Goal: Task Accomplishment & Management: Manage account settings

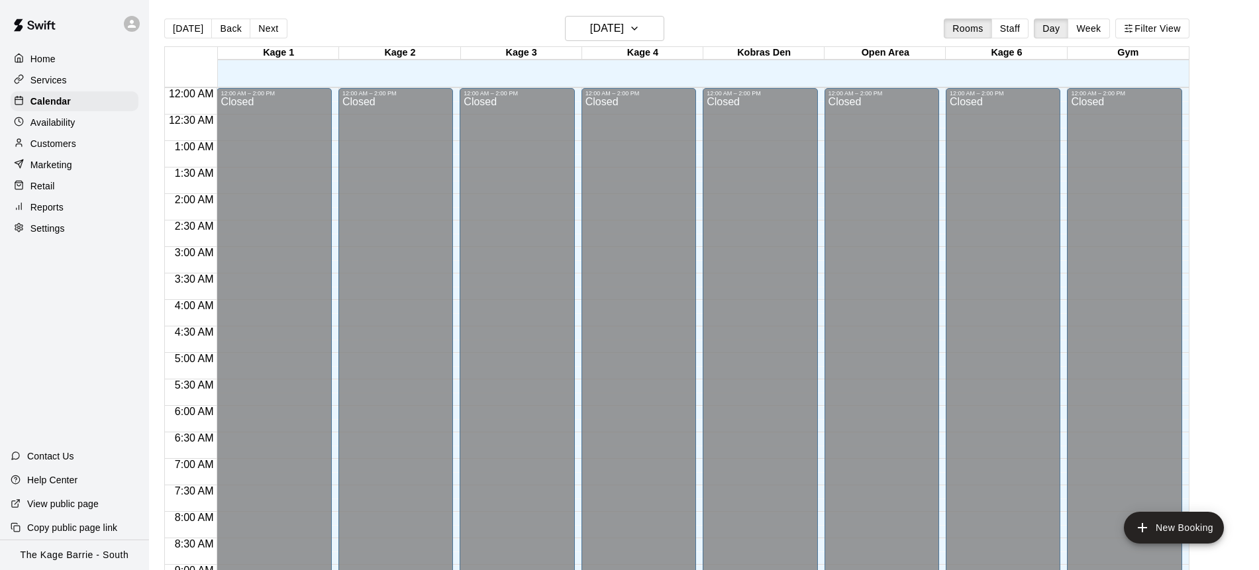
scroll to position [717, 0]
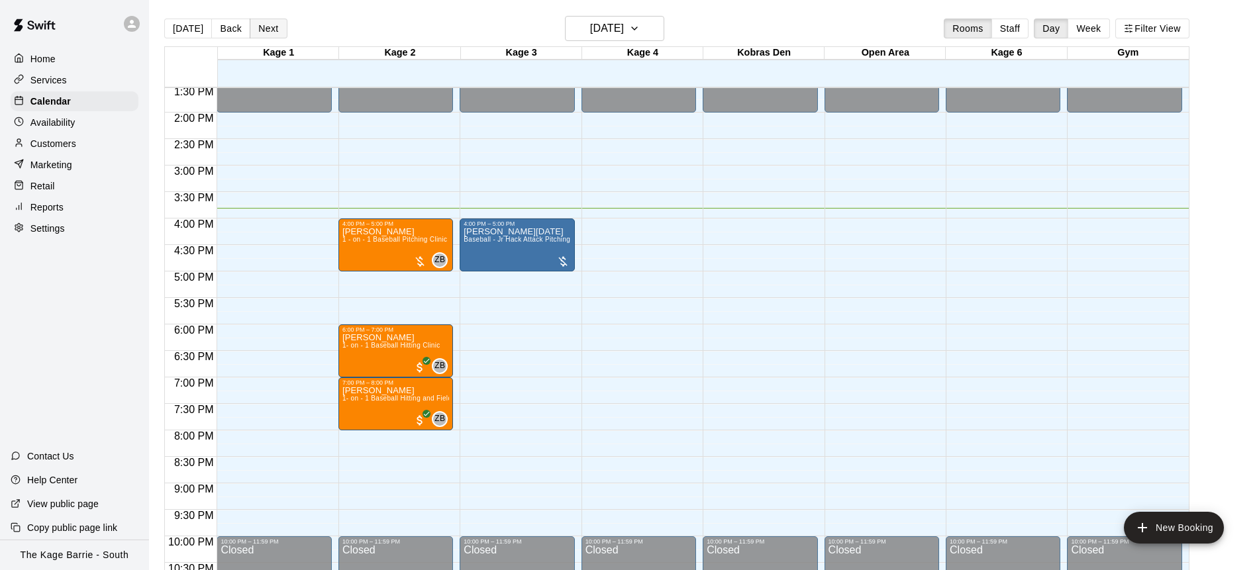
click at [270, 29] on button "Next" at bounding box center [268, 29] width 37 height 20
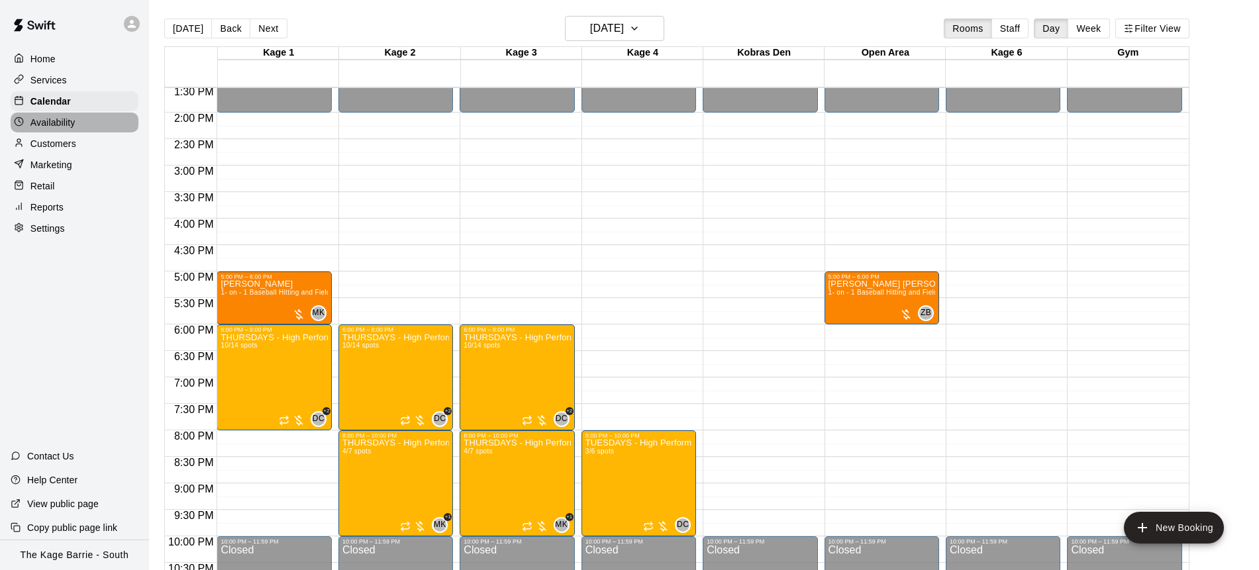
click at [88, 125] on div "Availability" at bounding box center [75, 123] width 128 height 20
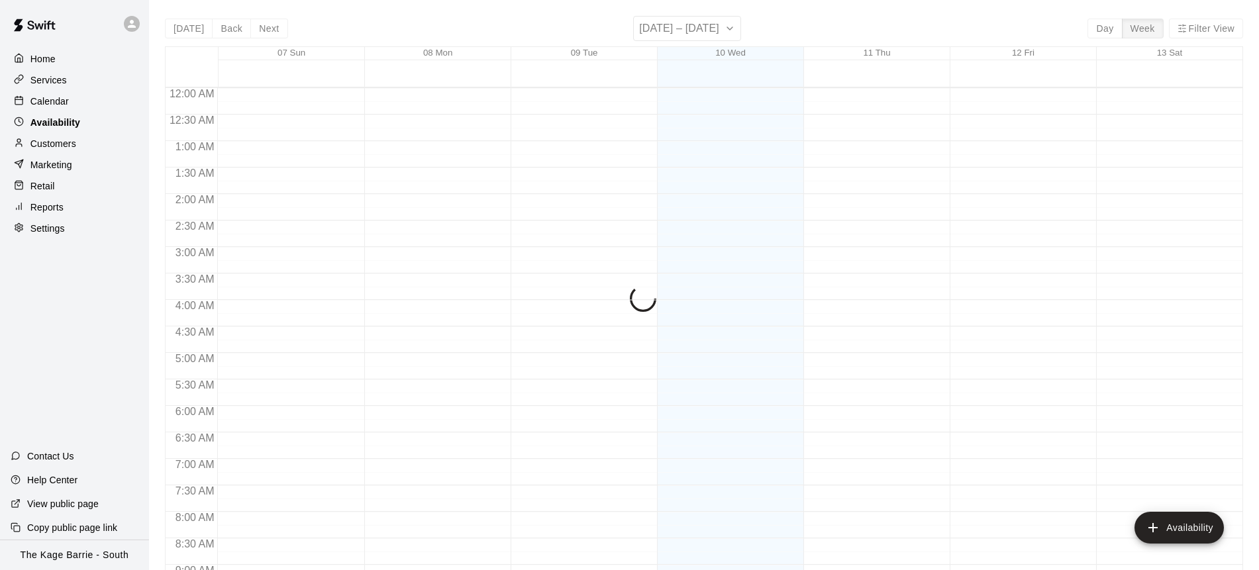
scroll to position [774, 0]
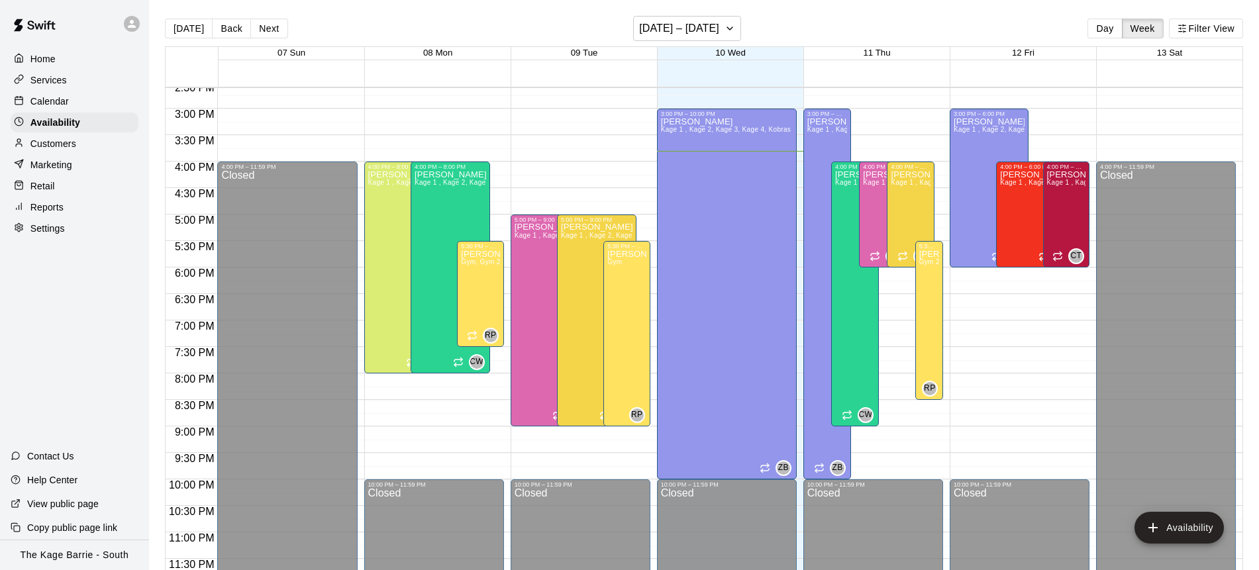
click at [76, 97] on div "Calendar" at bounding box center [75, 101] width 128 height 20
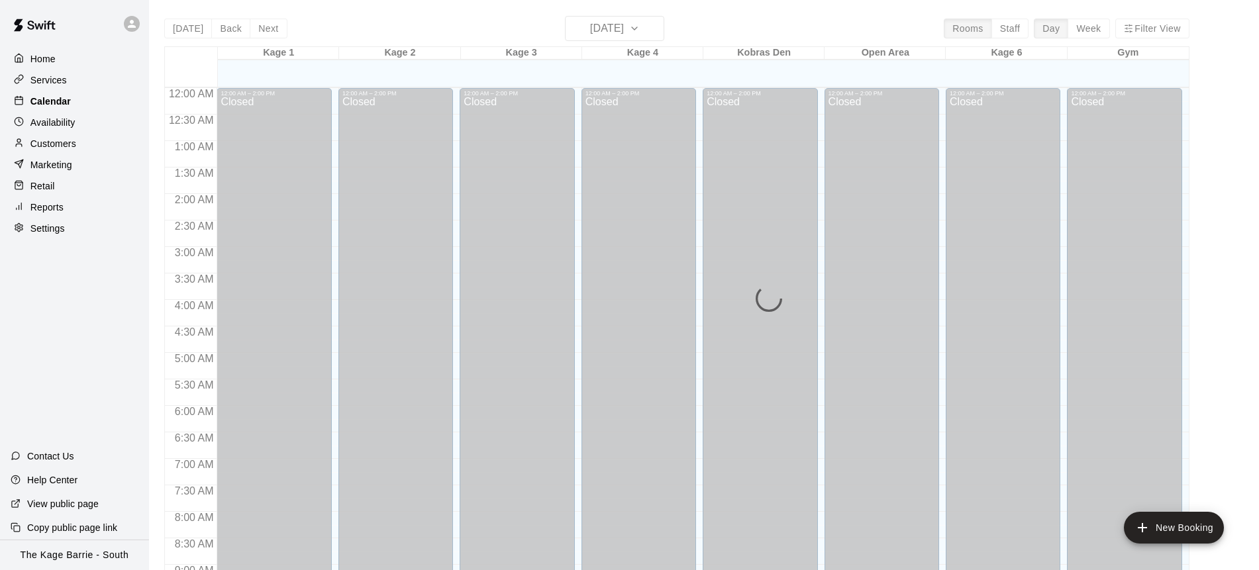
scroll to position [734, 0]
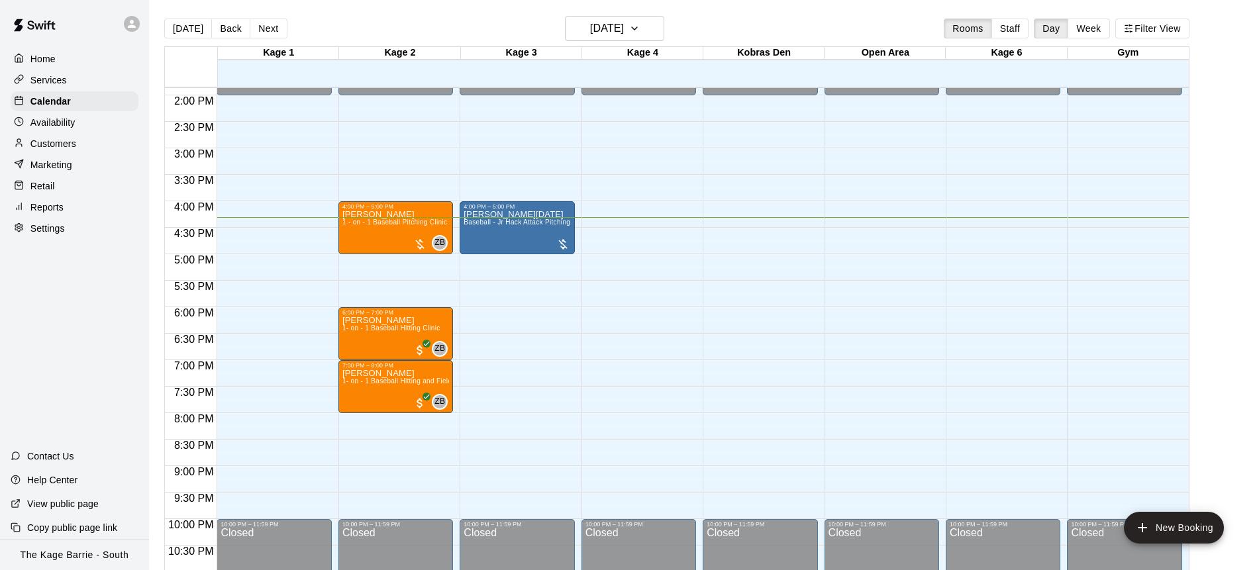
click at [132, 27] on icon at bounding box center [132, 24] width 8 height 8
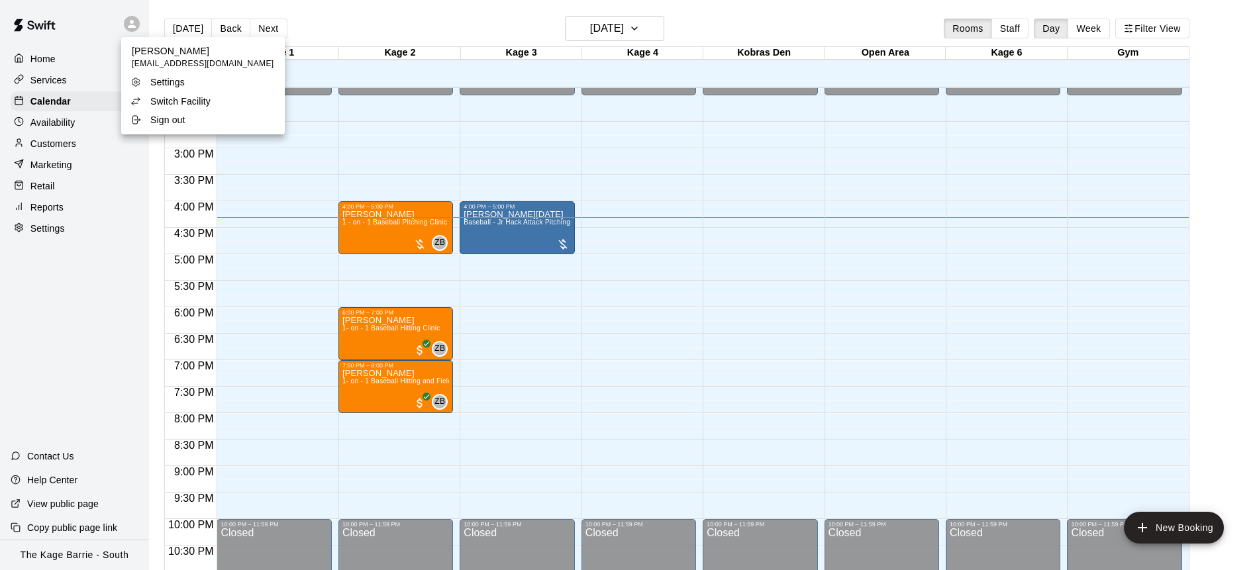
click at [219, 99] on li "Switch Facility" at bounding box center [203, 101] width 164 height 19
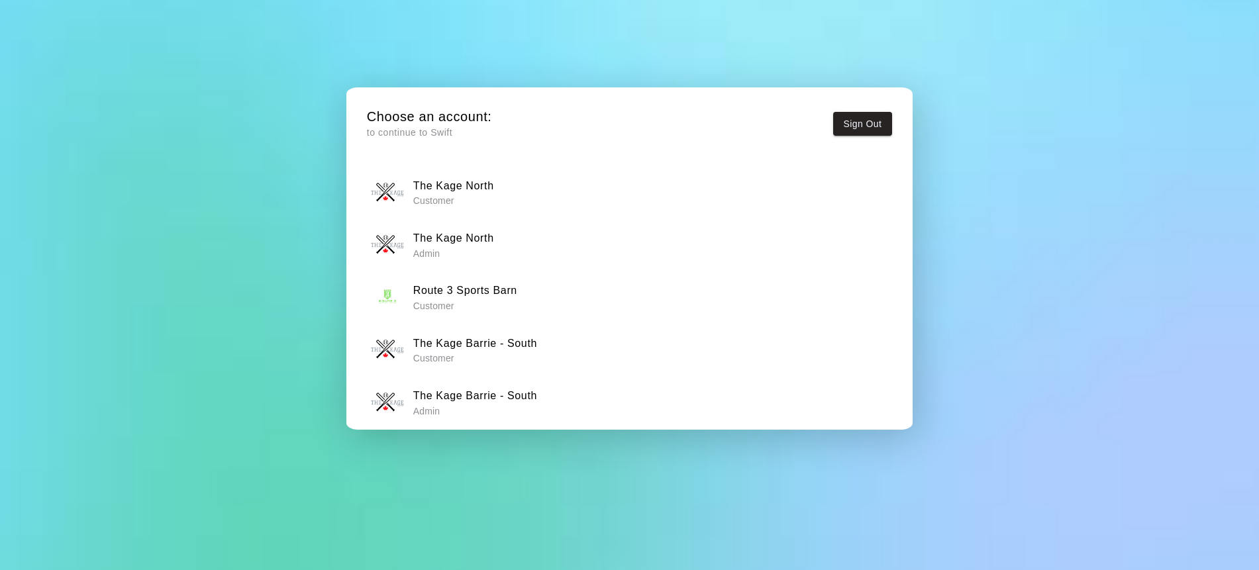
click at [489, 250] on p "Admin" at bounding box center [453, 253] width 81 height 13
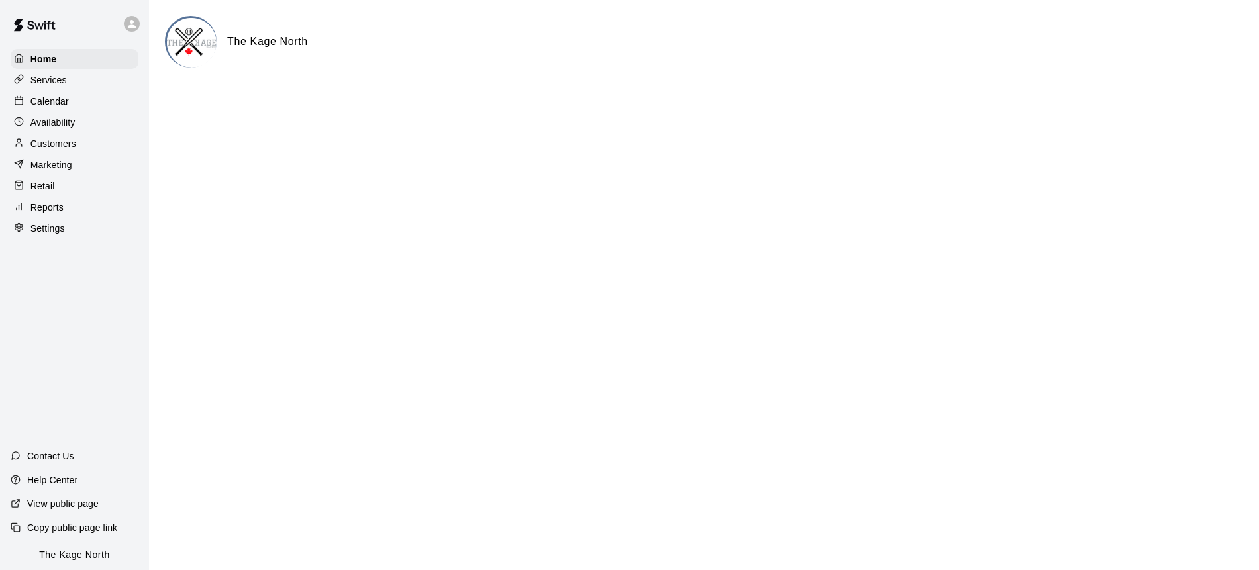
click at [117, 105] on div "Calendar" at bounding box center [75, 101] width 128 height 20
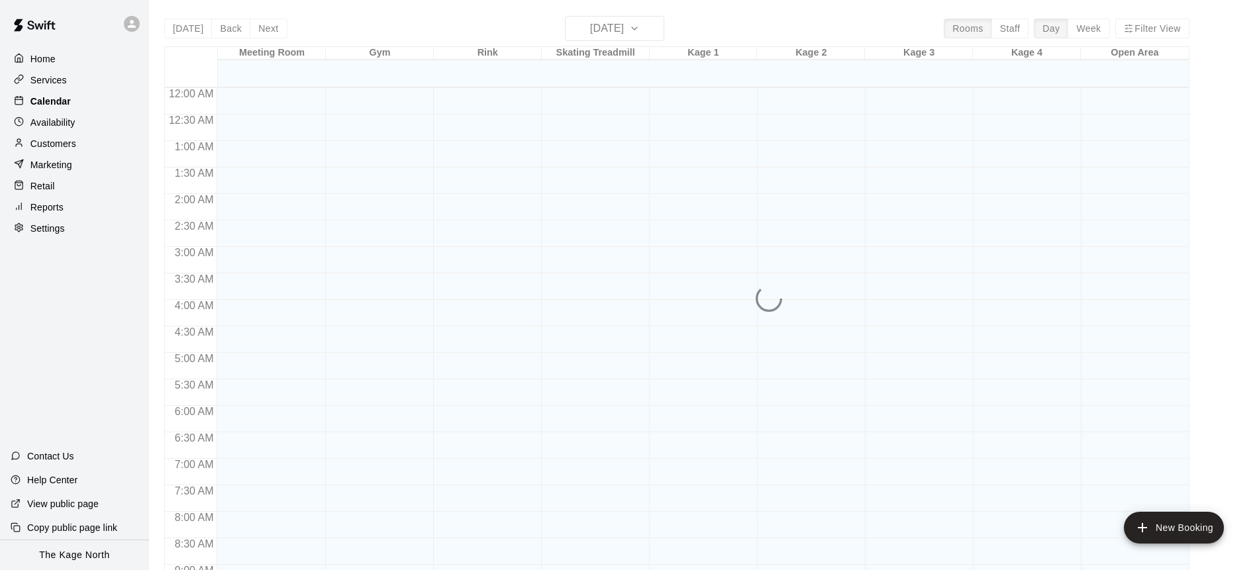
scroll to position [734, 0]
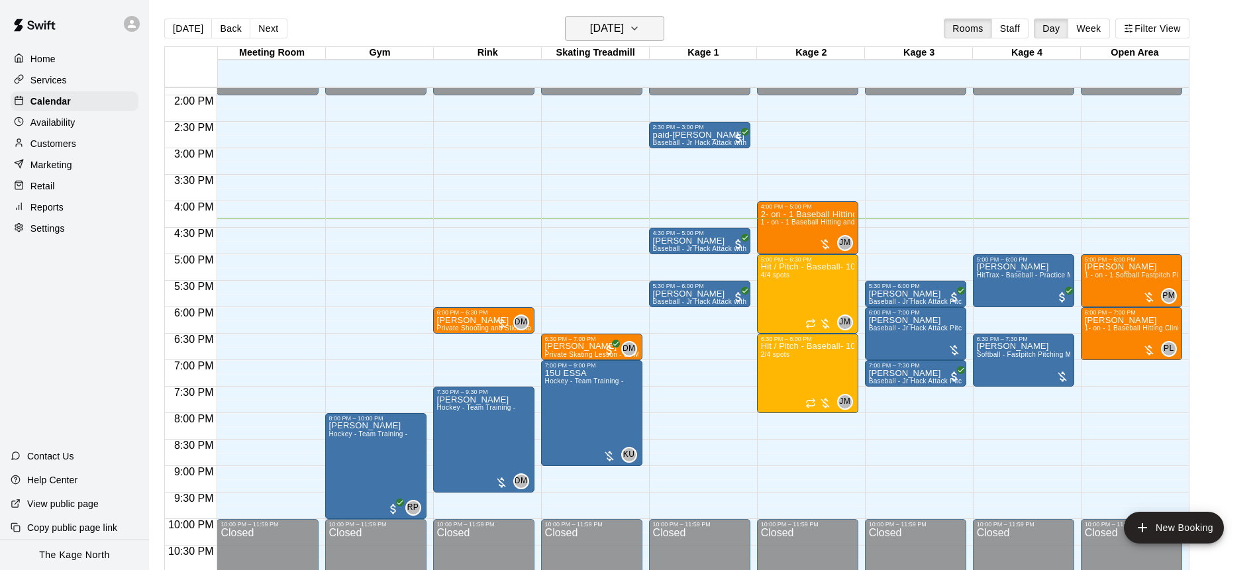
click at [640, 30] on icon "button" at bounding box center [634, 29] width 11 height 16
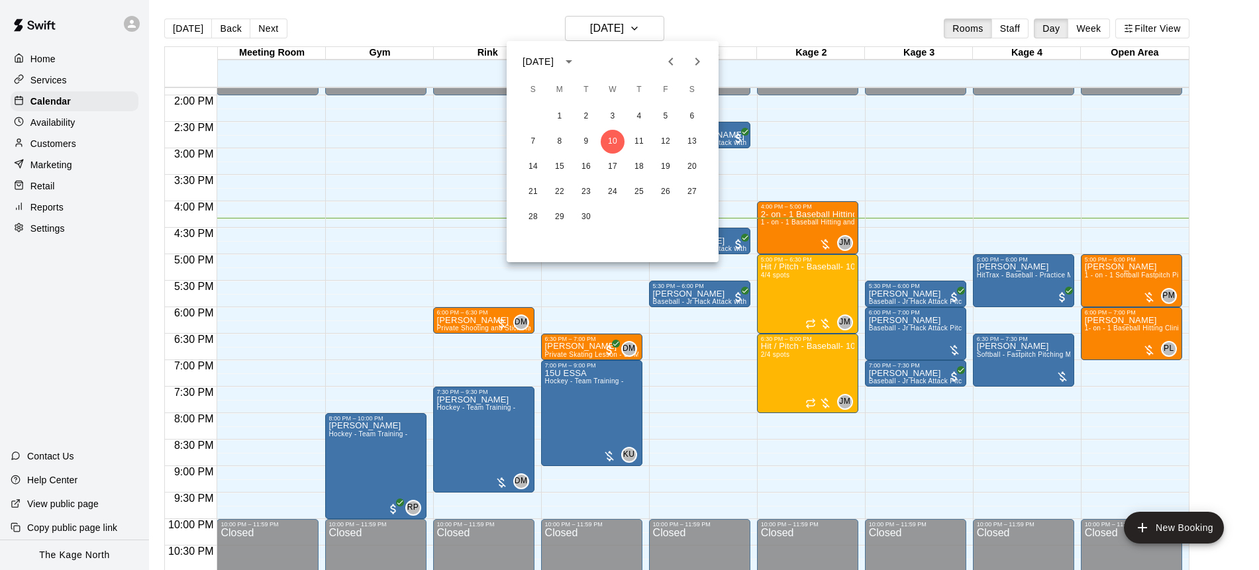
click at [696, 62] on icon "Next month" at bounding box center [697, 62] width 16 height 16
click at [675, 62] on icon "Previous month" at bounding box center [671, 62] width 16 height 16
click at [696, 136] on button "13" at bounding box center [692, 142] width 24 height 24
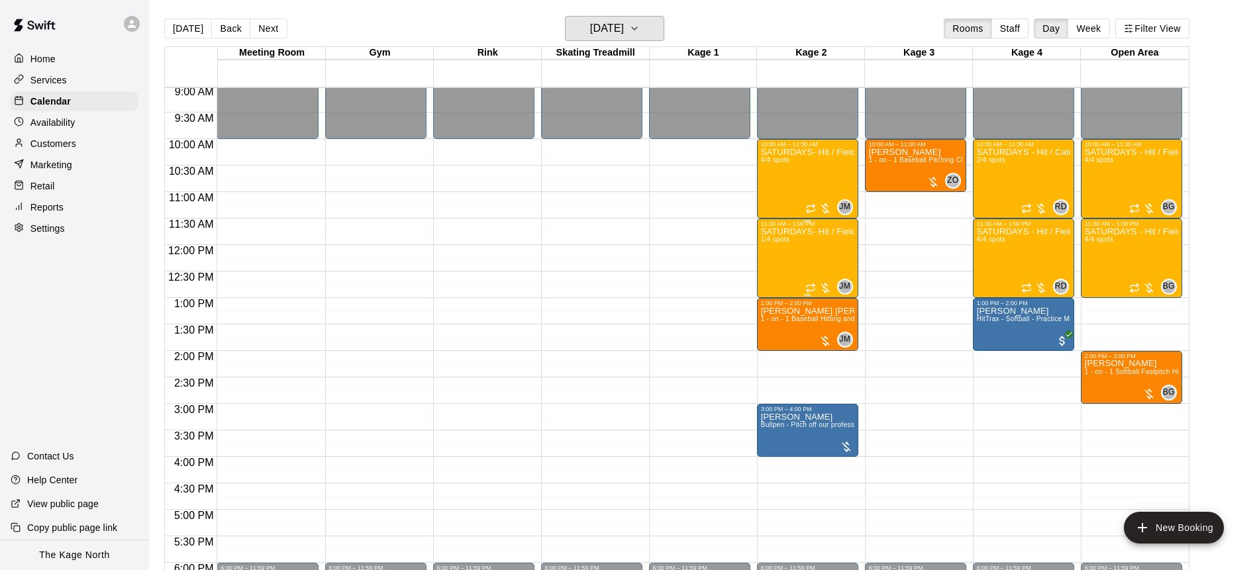
scroll to position [476, 0]
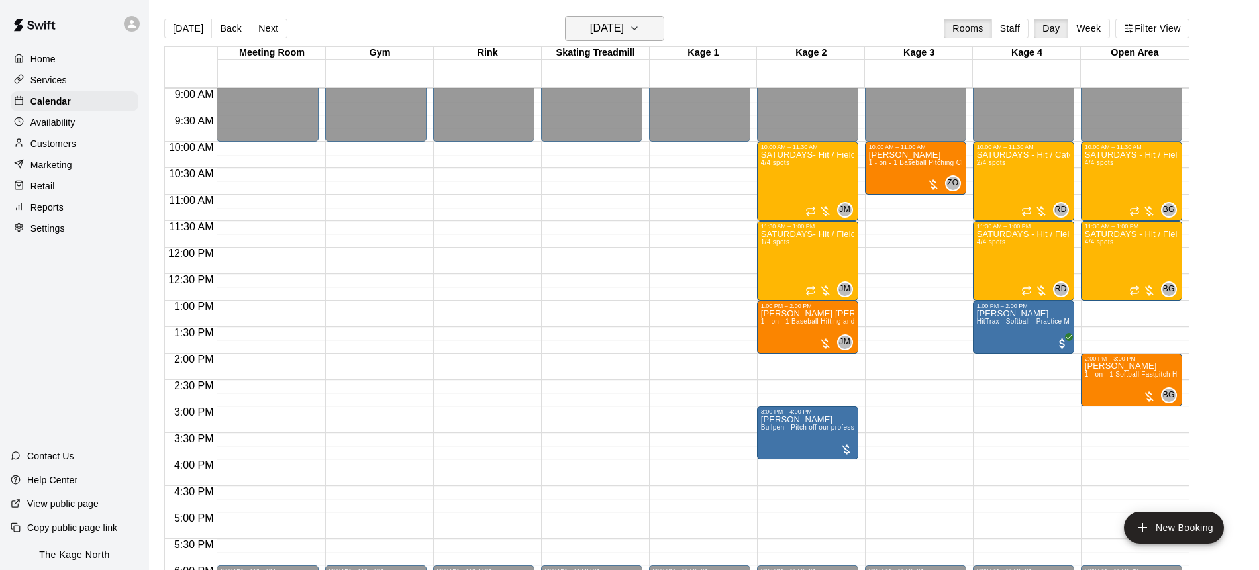
click at [640, 30] on icon "button" at bounding box center [634, 29] width 11 height 16
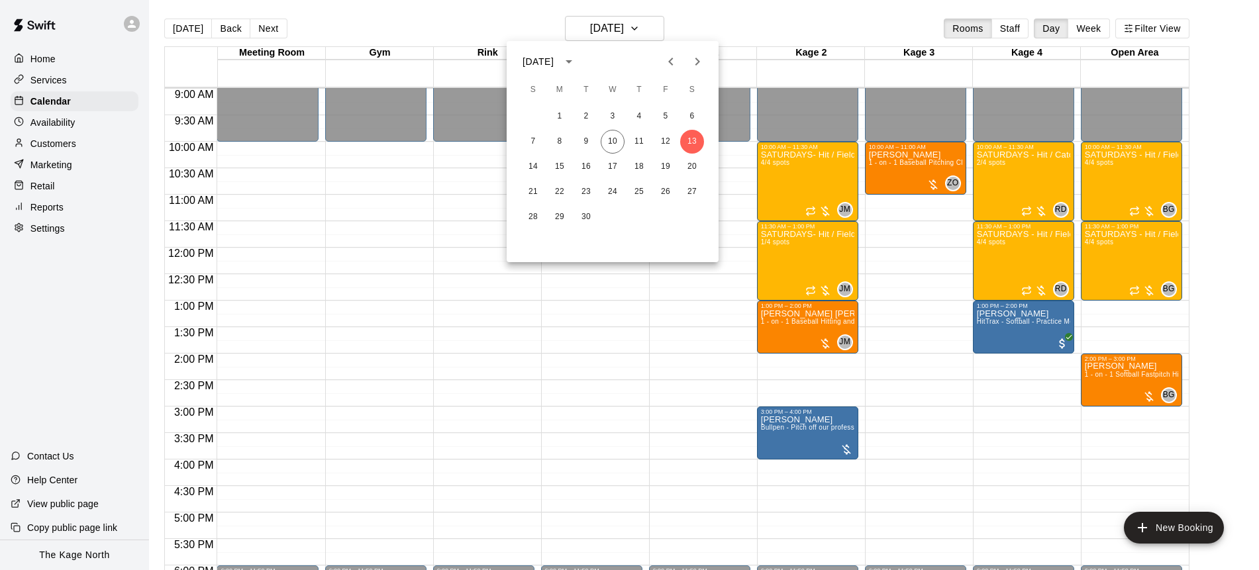
click at [695, 60] on icon "Next month" at bounding box center [697, 62] width 16 height 16
click at [672, 70] on button "Previous month" at bounding box center [670, 61] width 26 height 26
click at [698, 61] on icon "Next month" at bounding box center [697, 62] width 5 height 8
click at [698, 61] on icon "Next month" at bounding box center [697, 62] width 16 height 16
click at [670, 62] on icon "Previous month" at bounding box center [671, 62] width 16 height 16
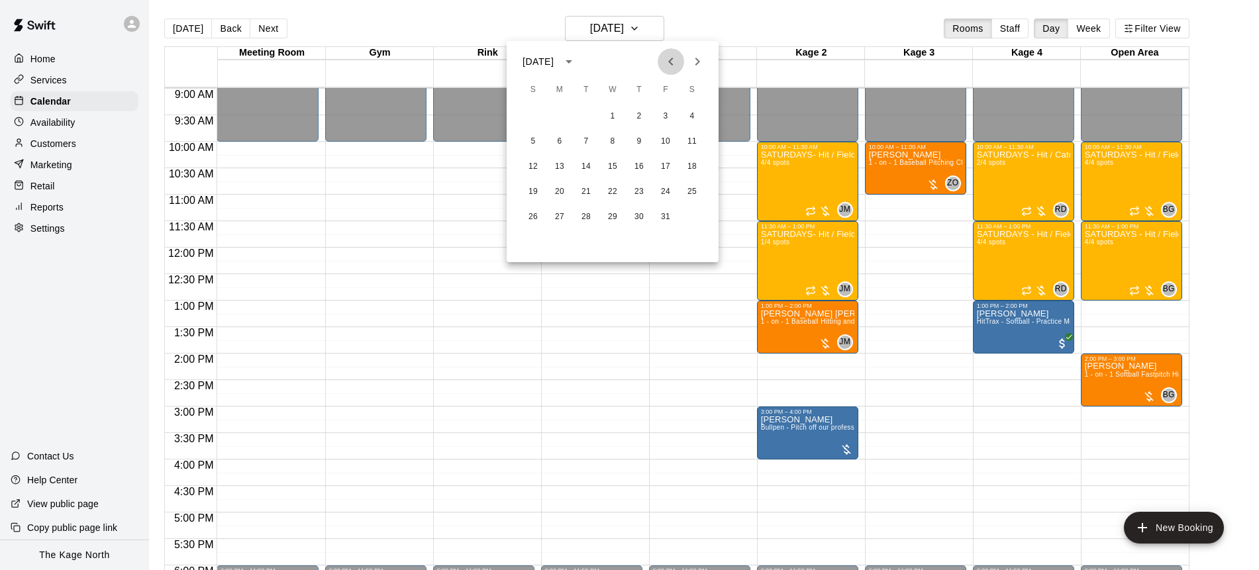
click at [669, 62] on icon "Previous month" at bounding box center [671, 62] width 16 height 16
click at [614, 169] on button "17" at bounding box center [612, 167] width 24 height 24
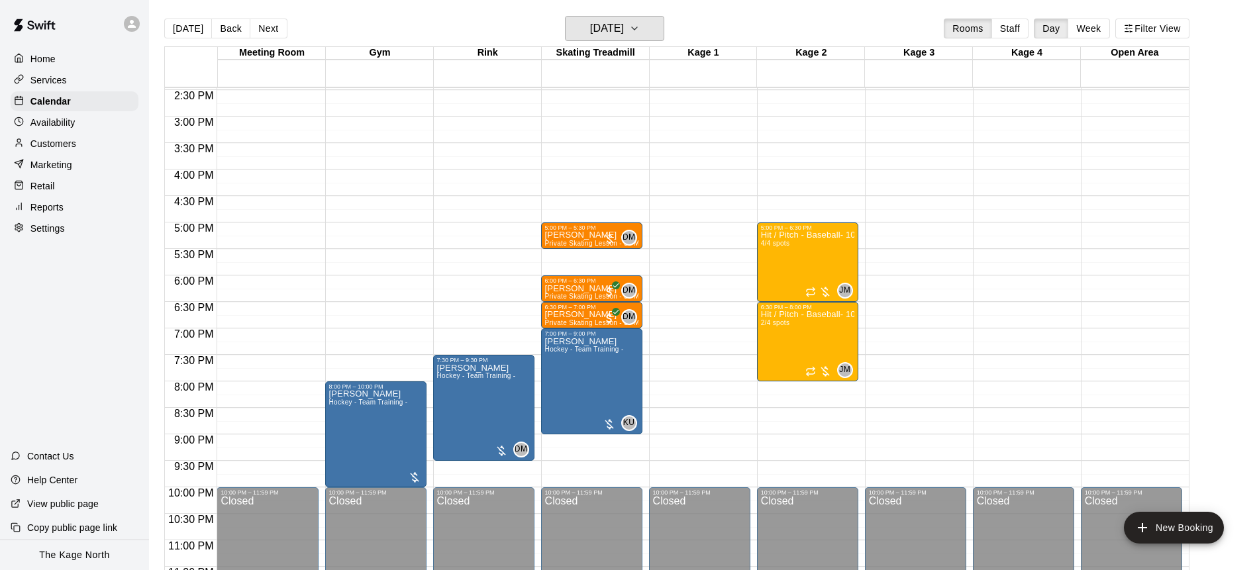
scroll to position [768, 0]
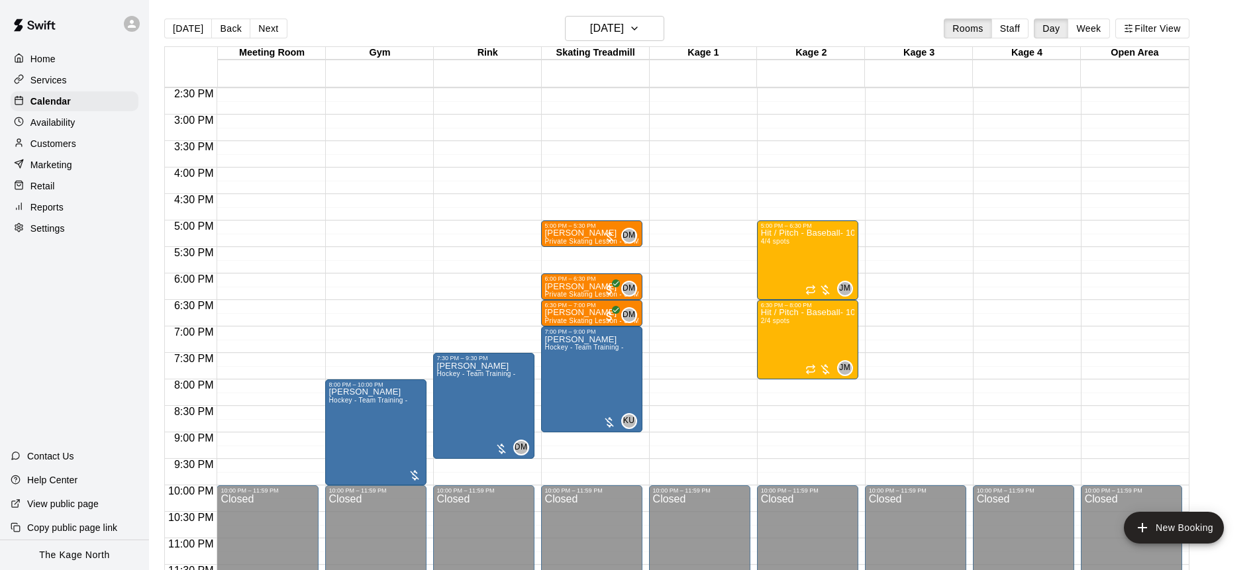
click at [135, 29] on icon at bounding box center [132, 24] width 12 height 12
click at [212, 98] on div "Switch Facility" at bounding box center [173, 101] width 86 height 13
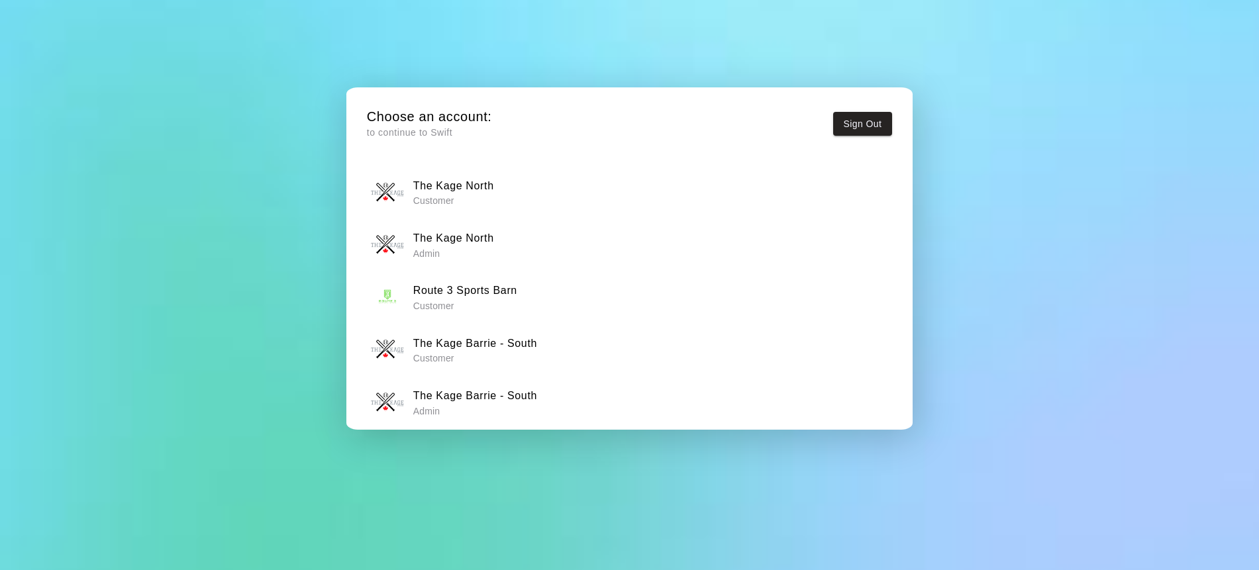
scroll to position [10, 0]
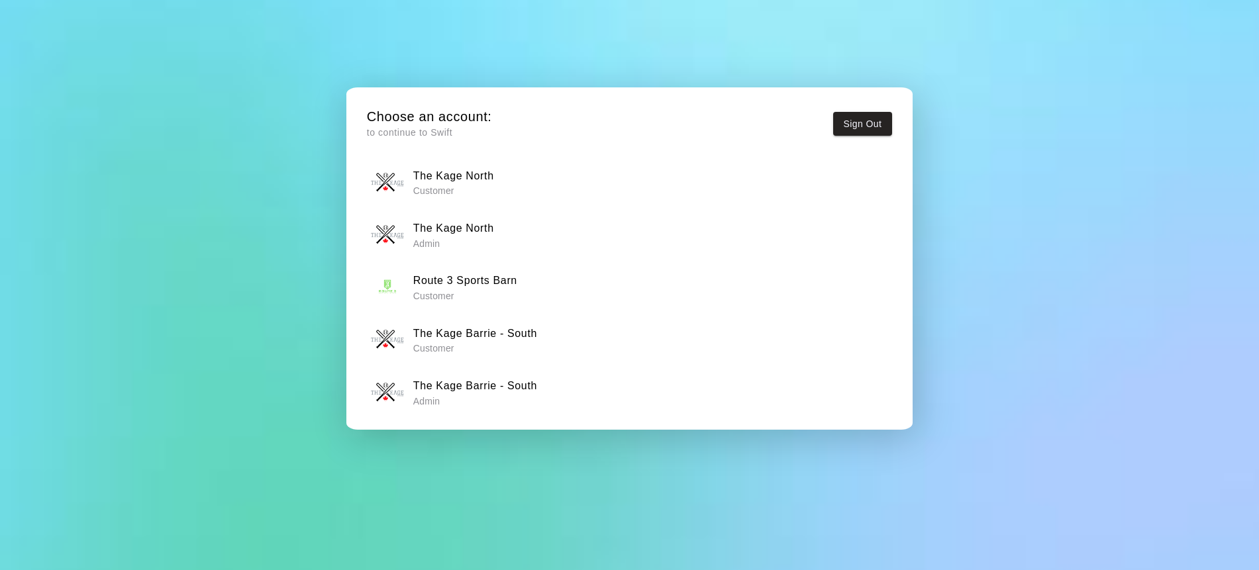
click at [506, 395] on p "Admin" at bounding box center [475, 401] width 124 height 13
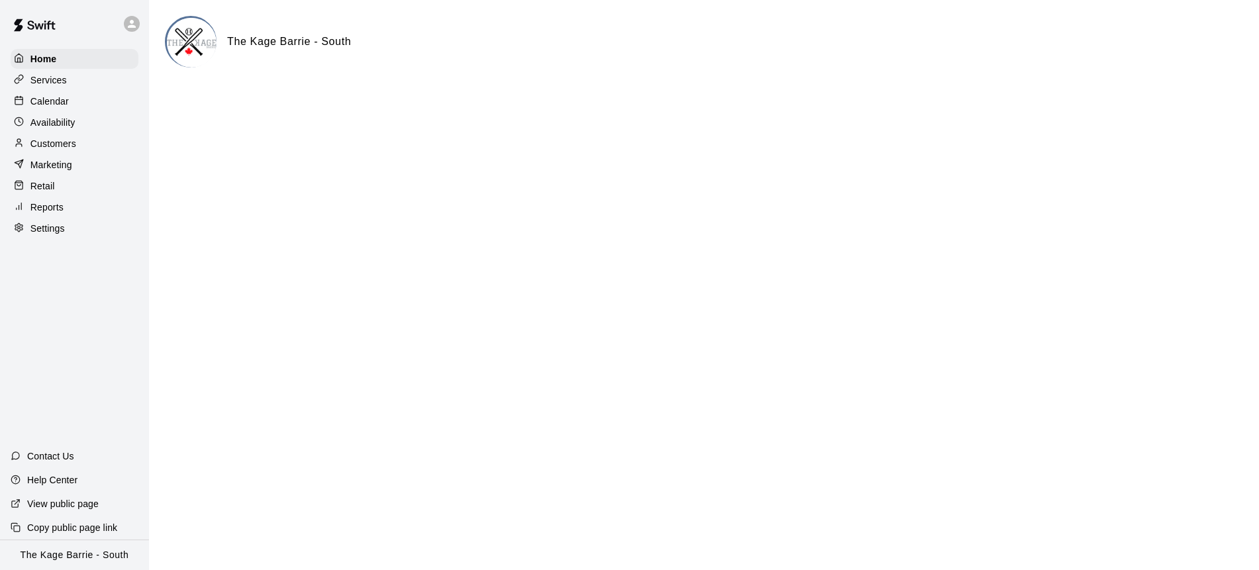
click at [99, 104] on div "Calendar" at bounding box center [75, 101] width 128 height 20
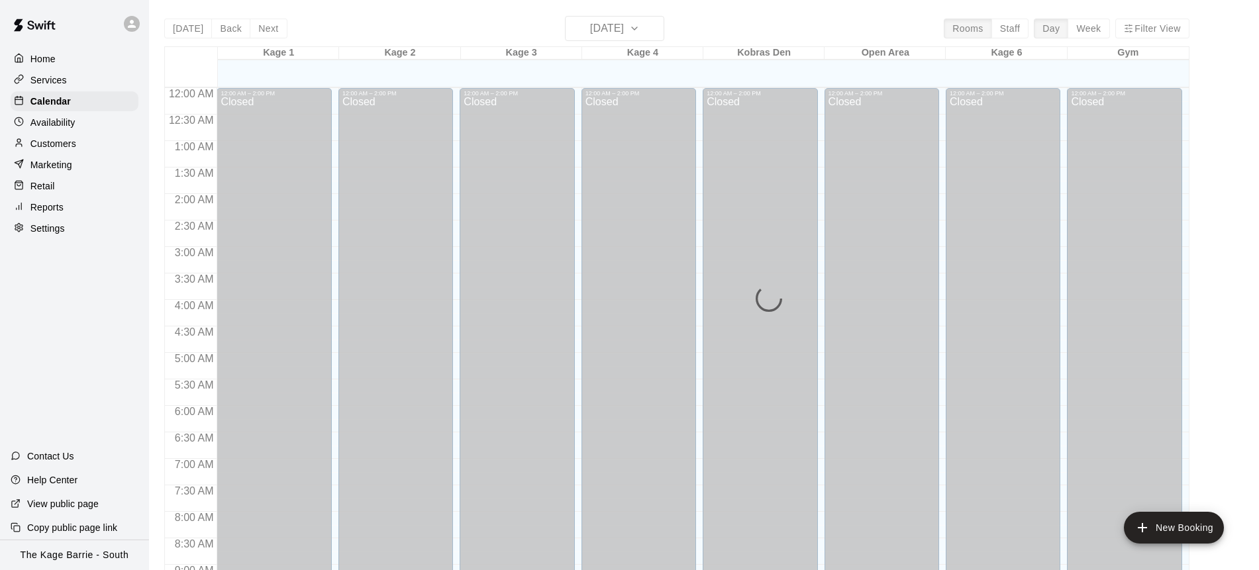
scroll to position [734, 0]
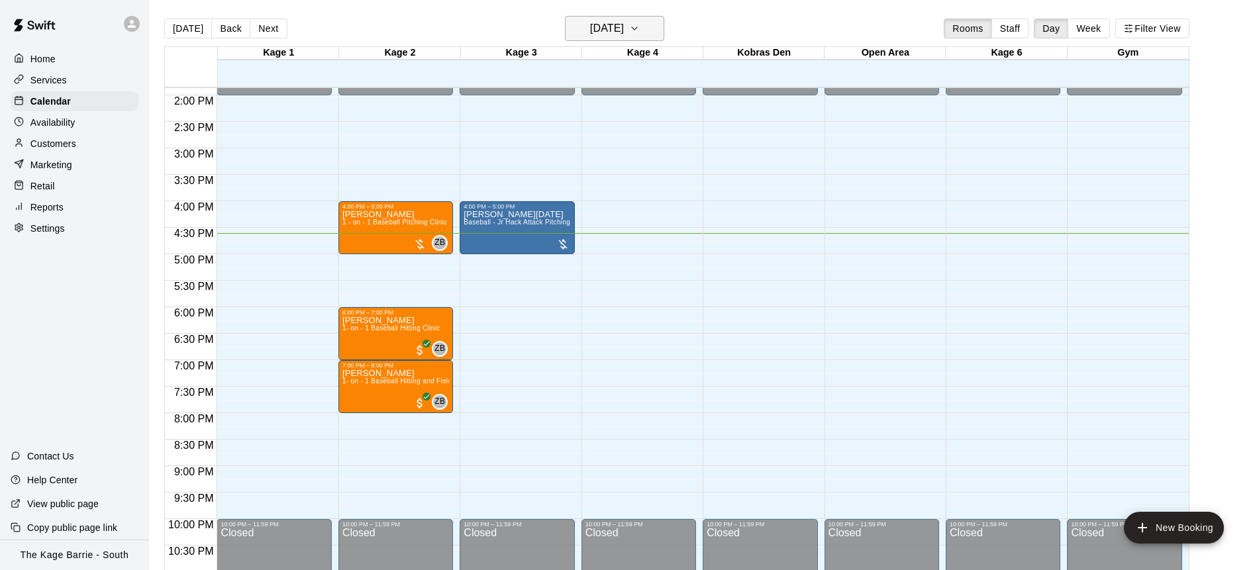
click at [640, 30] on icon "button" at bounding box center [634, 29] width 11 height 16
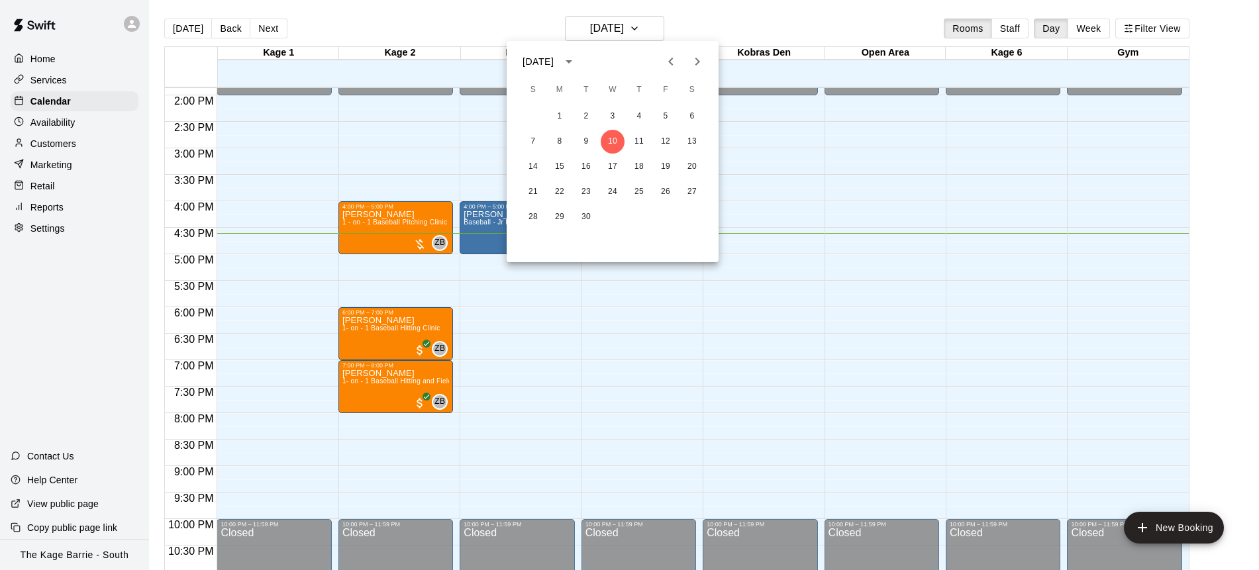
click at [698, 61] on icon "Next month" at bounding box center [697, 62] width 5 height 8
click at [664, 145] on button "10" at bounding box center [665, 142] width 24 height 24
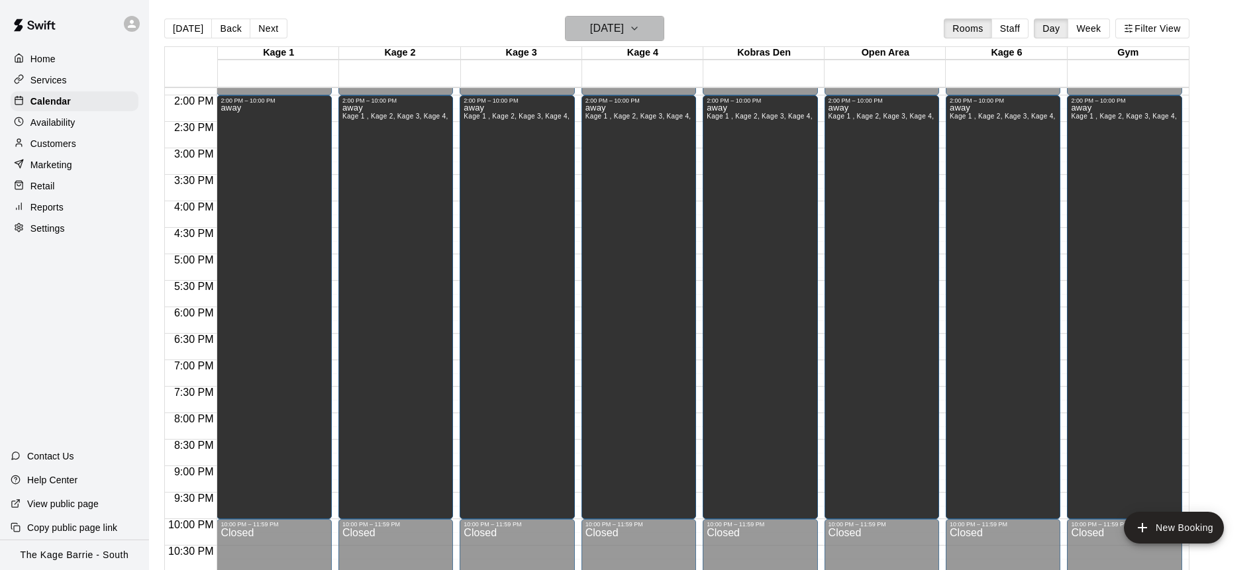
click at [640, 26] on icon "button" at bounding box center [634, 29] width 11 height 16
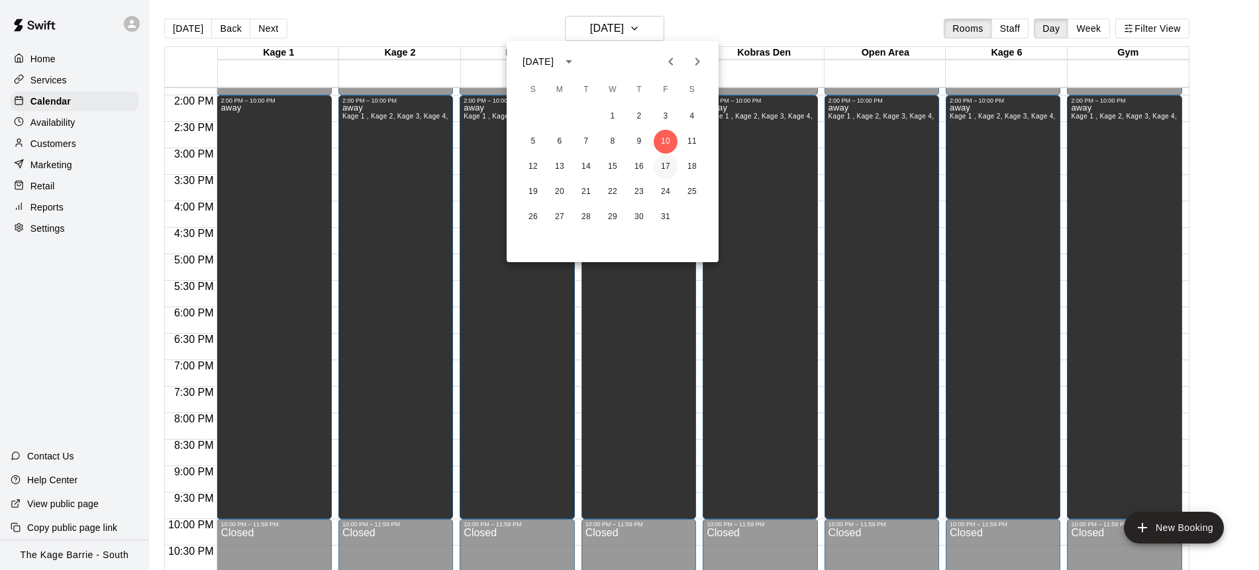
click at [663, 164] on button "17" at bounding box center [665, 167] width 24 height 24
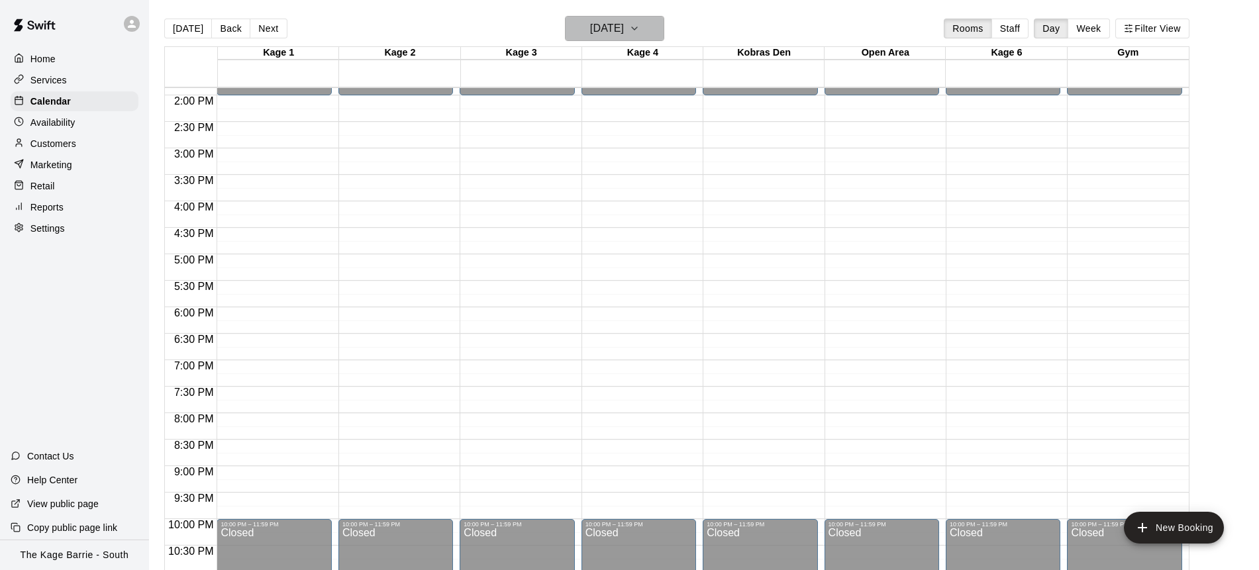
click at [640, 30] on icon "button" at bounding box center [634, 29] width 11 height 16
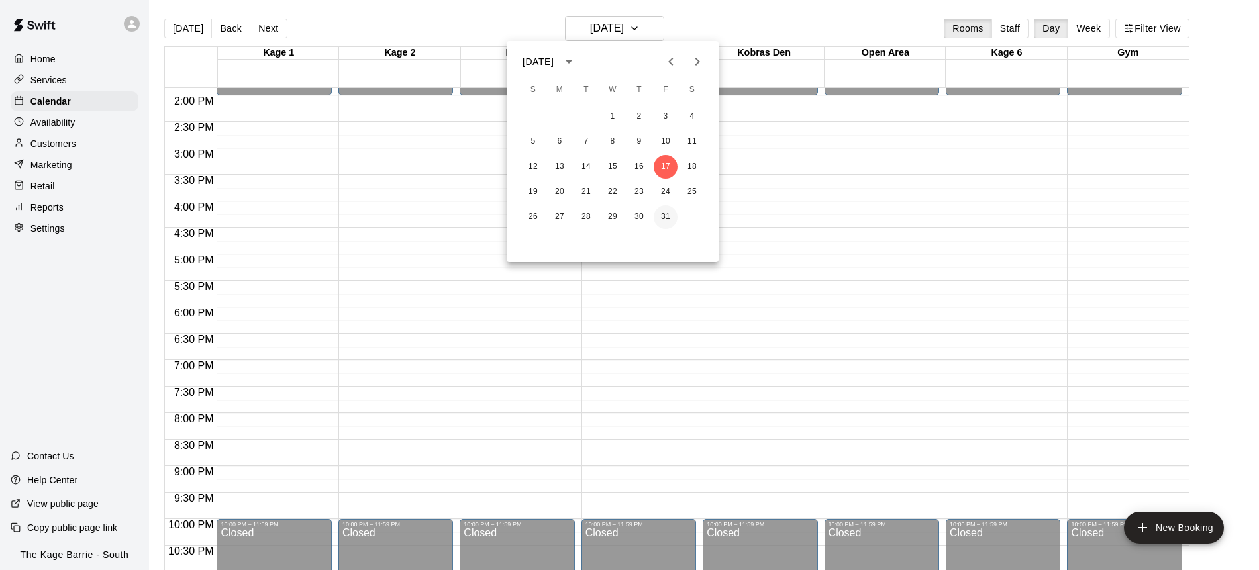
click at [668, 216] on button "31" at bounding box center [665, 217] width 24 height 24
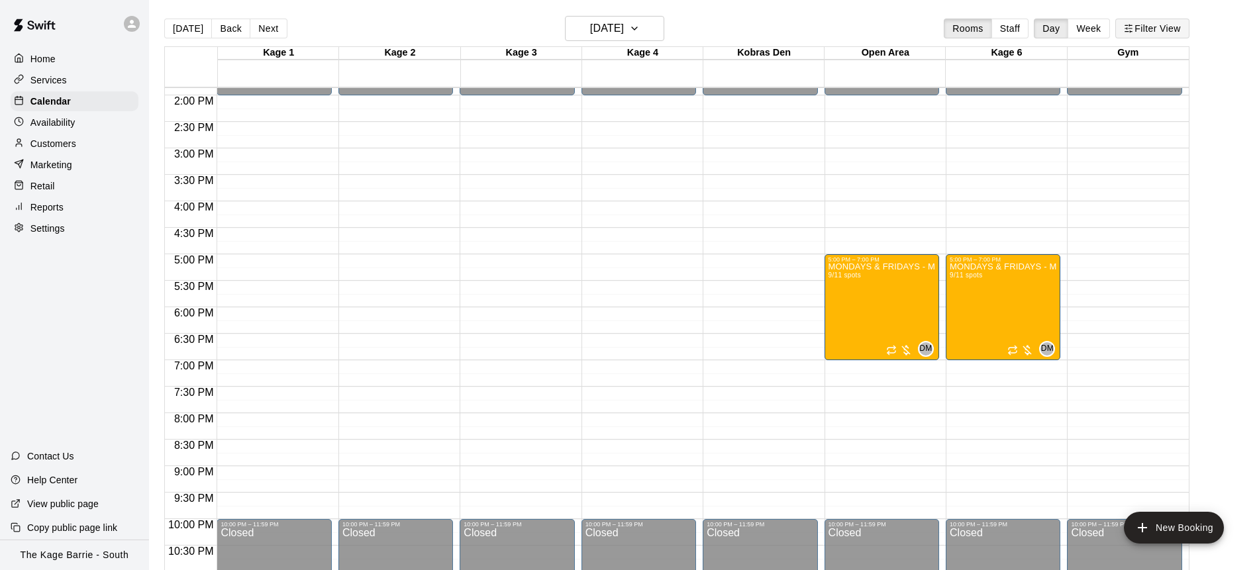
click at [1153, 34] on button "Filter View" at bounding box center [1152, 29] width 74 height 20
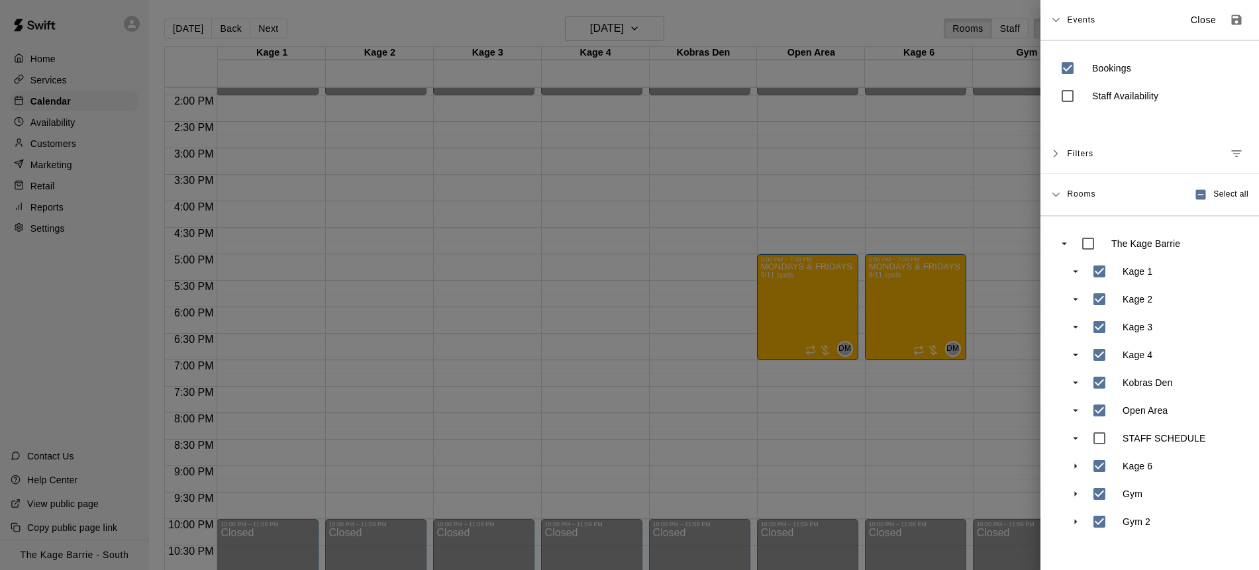
click at [977, 436] on div at bounding box center [629, 285] width 1259 height 570
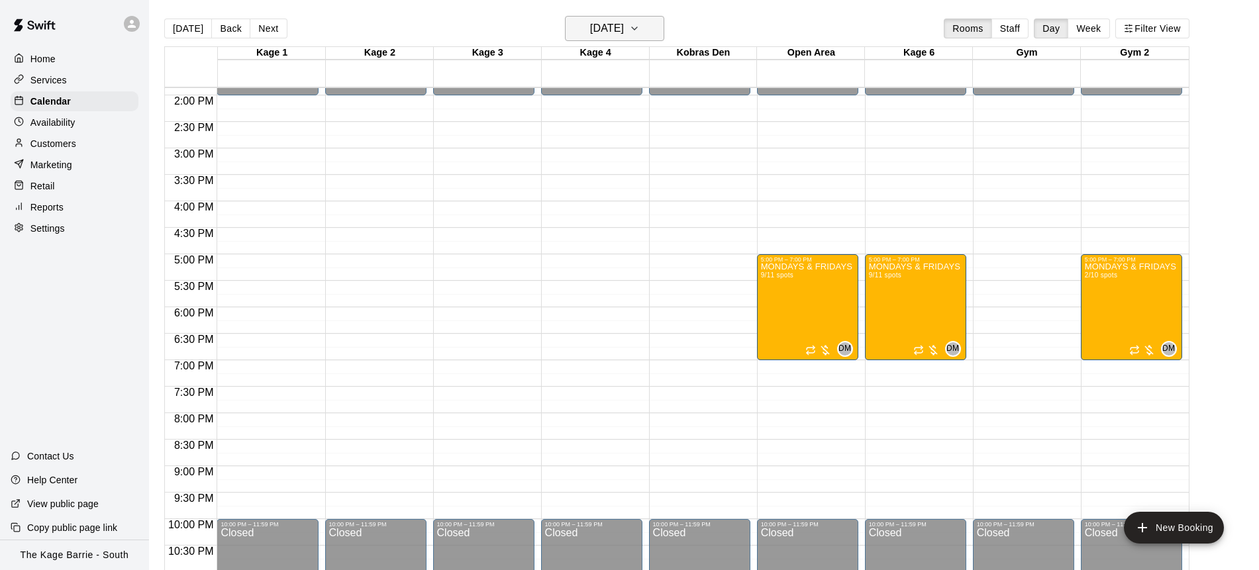
click at [652, 32] on button "[DATE]" at bounding box center [614, 28] width 99 height 25
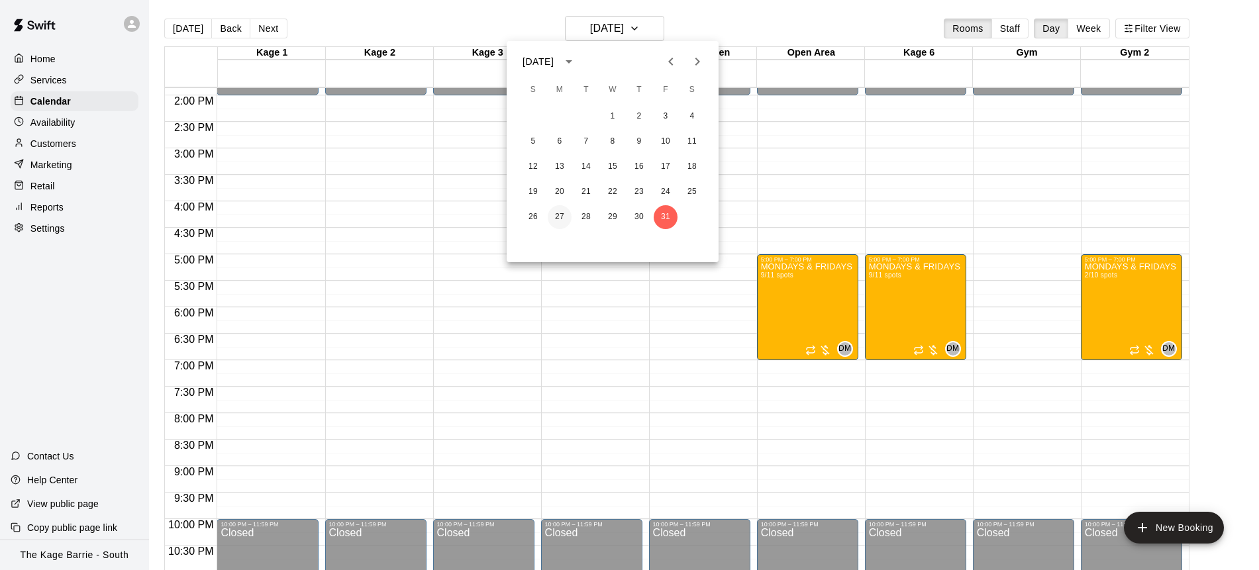
click at [562, 216] on button "27" at bounding box center [560, 217] width 24 height 24
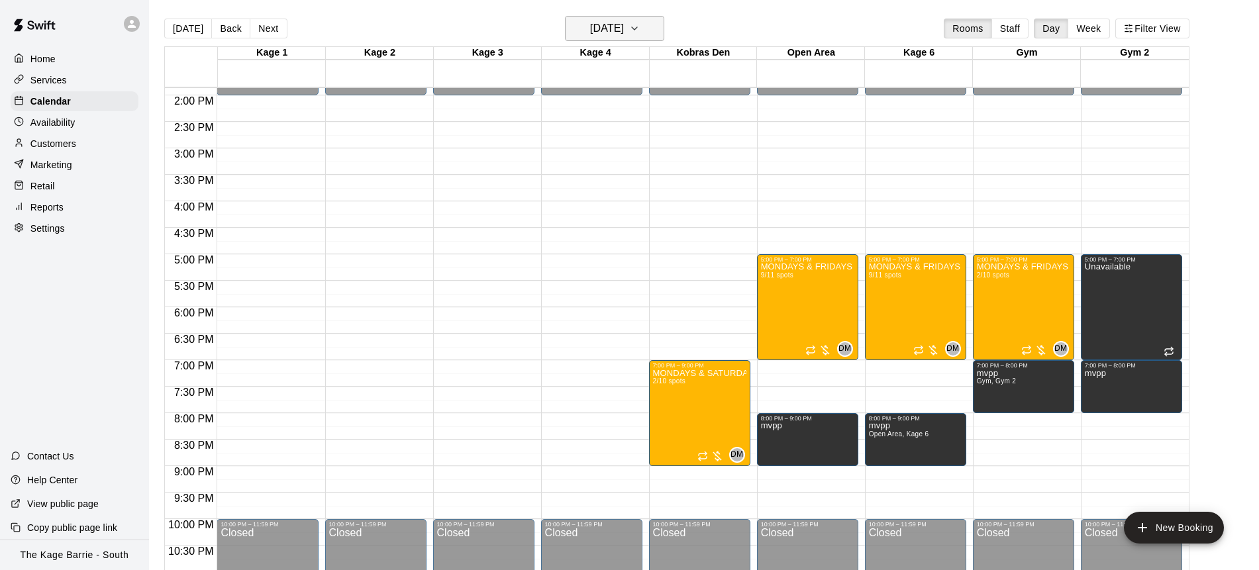
click at [640, 33] on icon "button" at bounding box center [634, 29] width 11 height 16
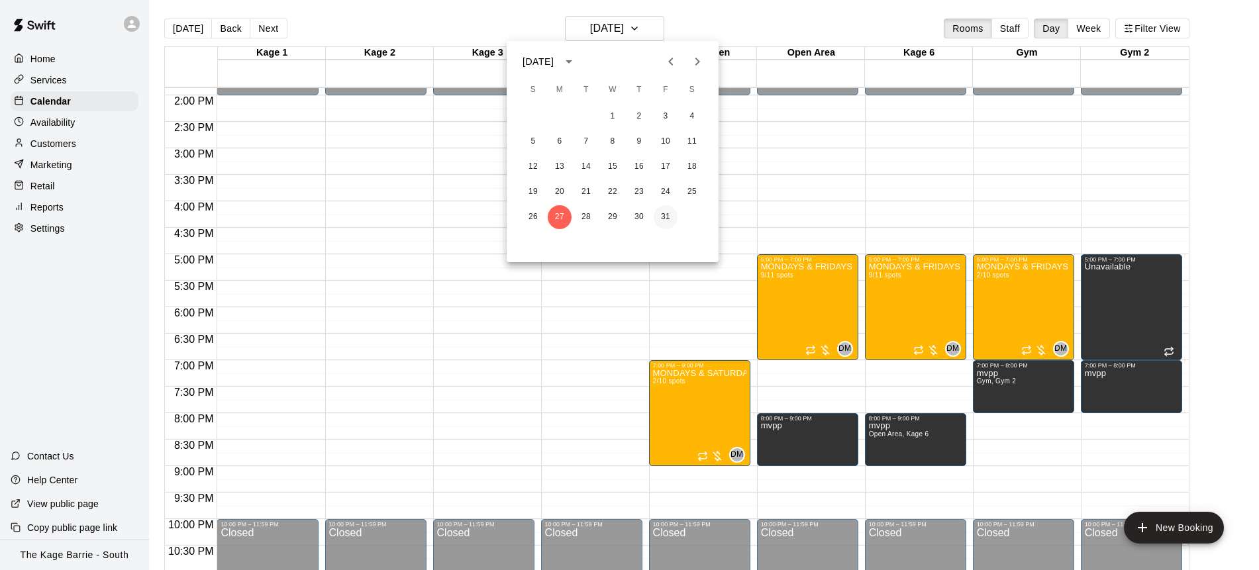
click at [665, 218] on button "31" at bounding box center [665, 217] width 24 height 24
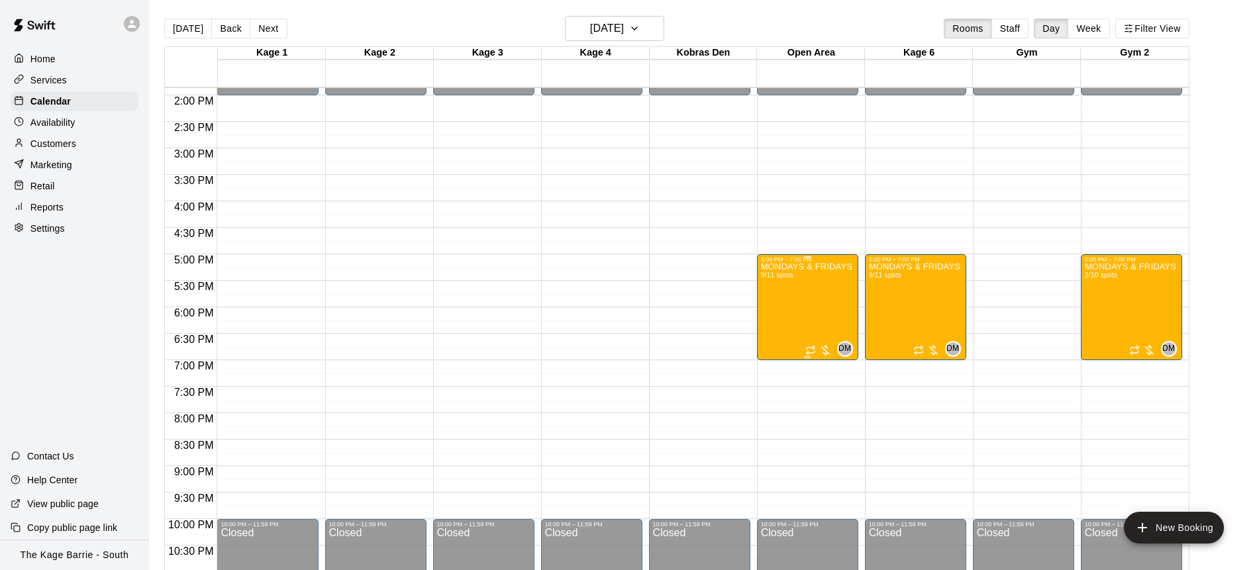
click at [791, 301] on div "MONDAYS & FRIDAYS - Max Velocity Pitching Program - 12U - 13U 9/11 spots" at bounding box center [807, 548] width 93 height 570
click at [779, 335] on icon "delete" at bounding box center [774, 340] width 16 height 16
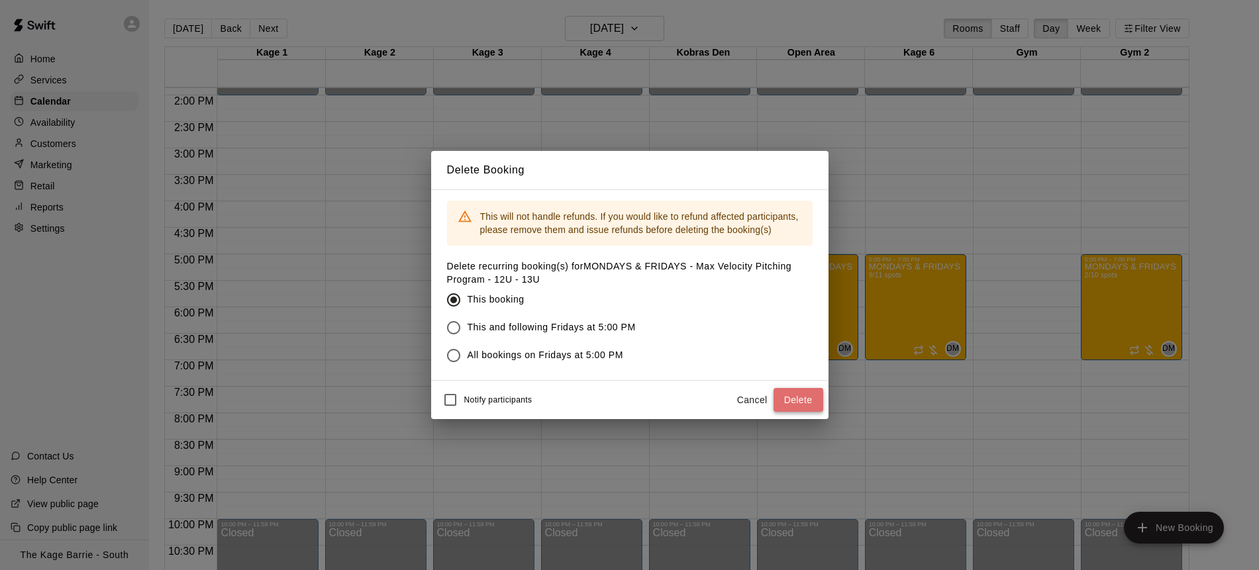
click at [808, 399] on button "Delete" at bounding box center [798, 400] width 50 height 24
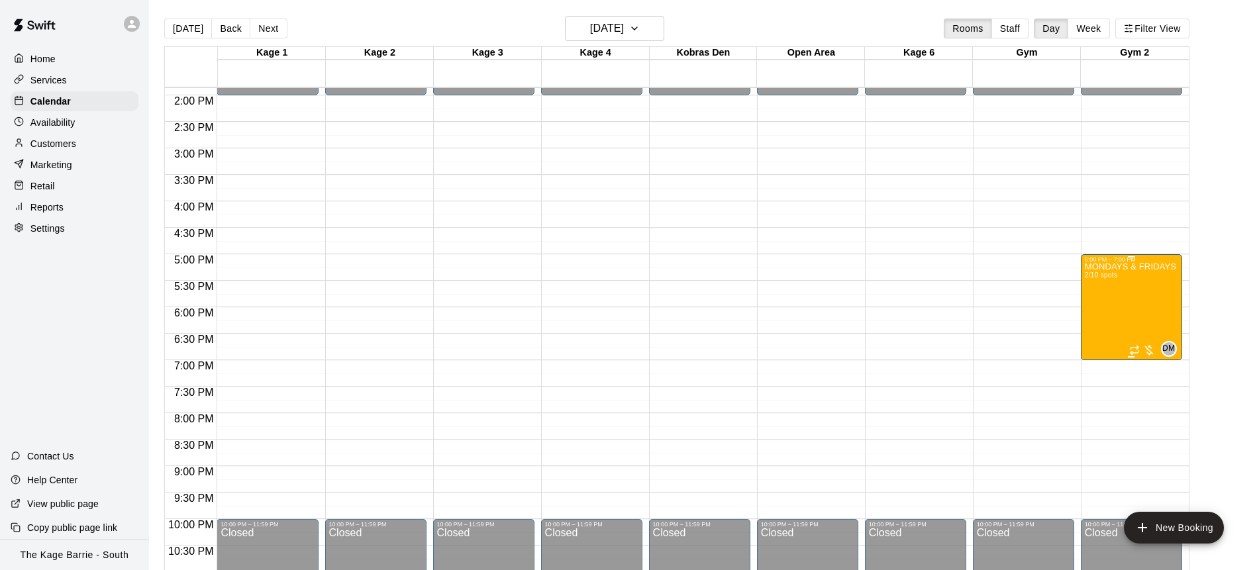
click at [1118, 309] on div "MONDAYS & FRIDAYS - Max Velocity Pitching Program - 14U - 15U 2/10 spots" at bounding box center [1130, 548] width 93 height 570
click at [1098, 334] on icon "delete" at bounding box center [1097, 340] width 9 height 12
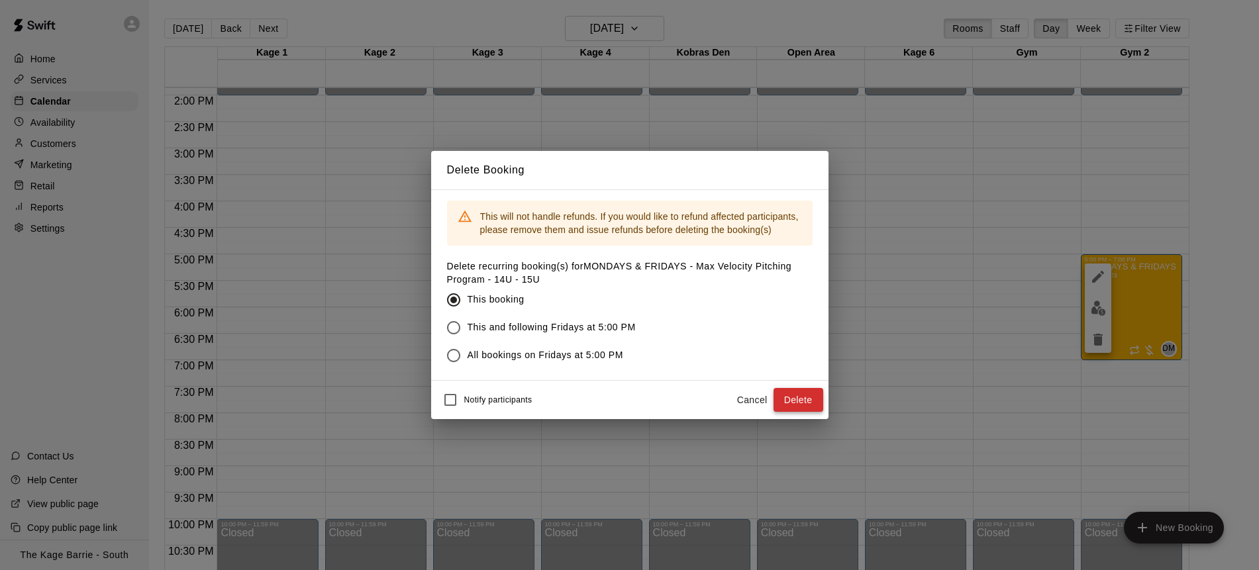
click at [802, 401] on button "Delete" at bounding box center [798, 400] width 50 height 24
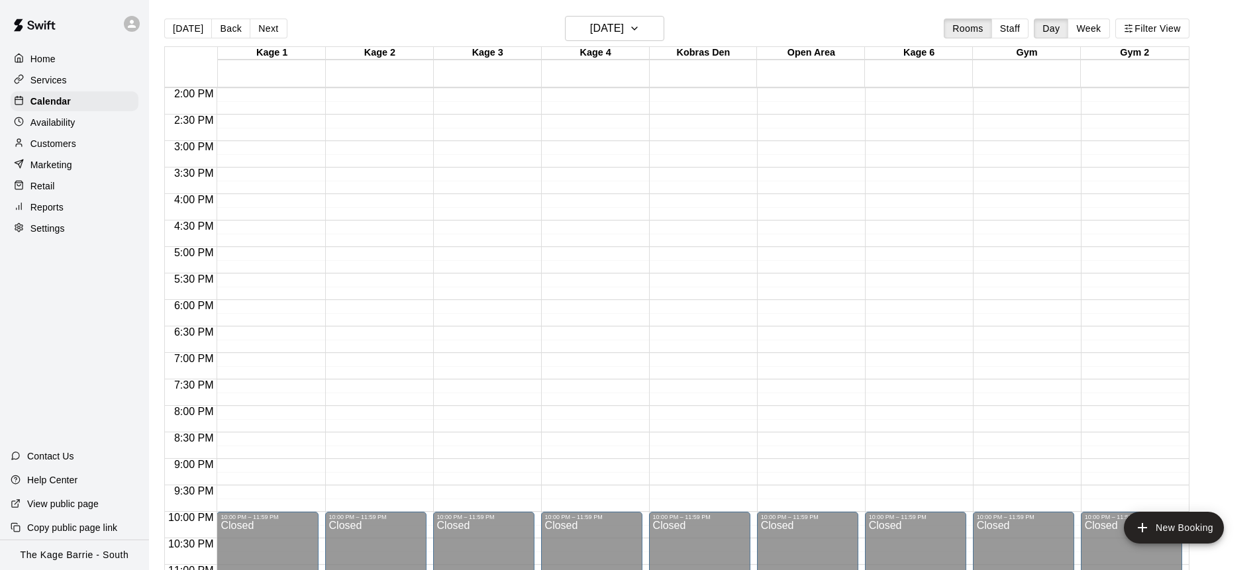
scroll to position [774, 0]
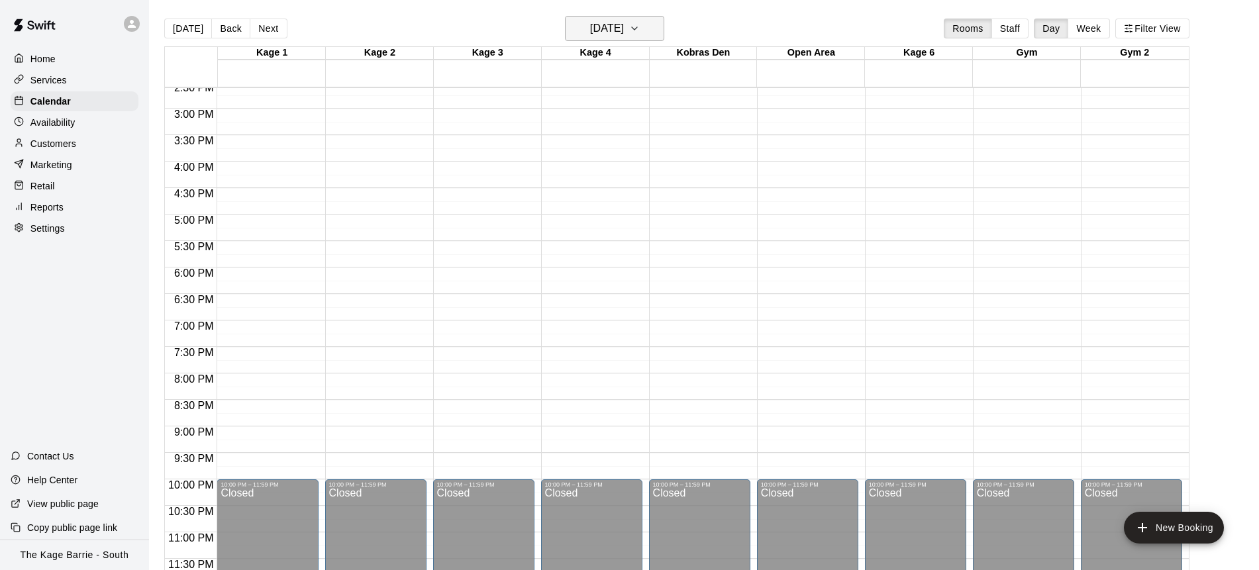
click at [640, 29] on icon "button" at bounding box center [634, 29] width 11 height 16
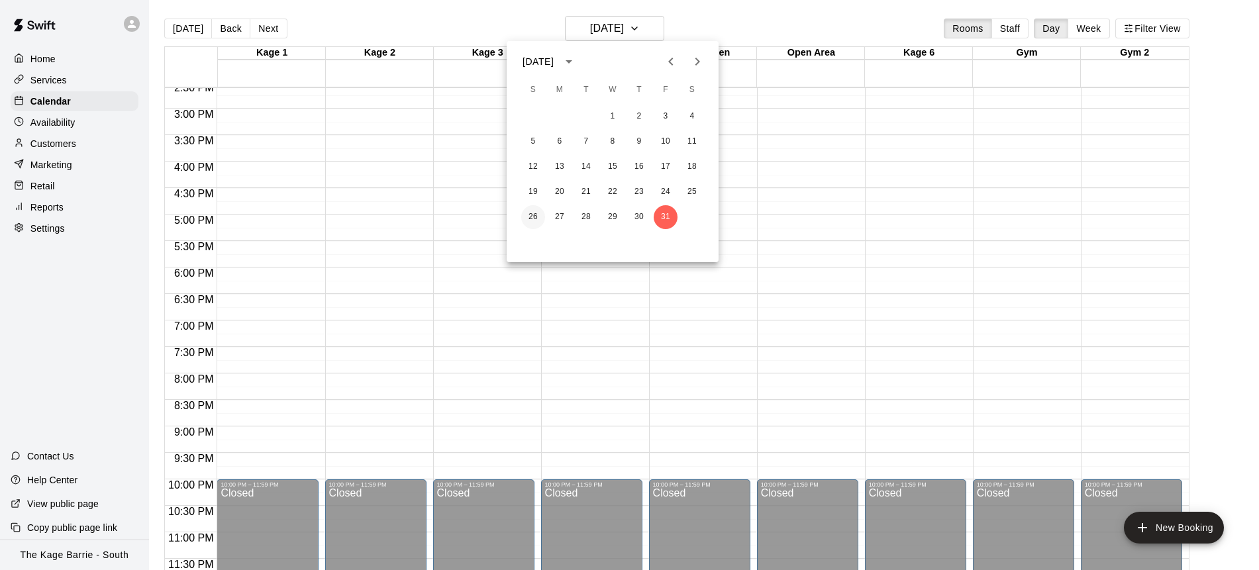
click at [532, 218] on button "26" at bounding box center [533, 217] width 24 height 24
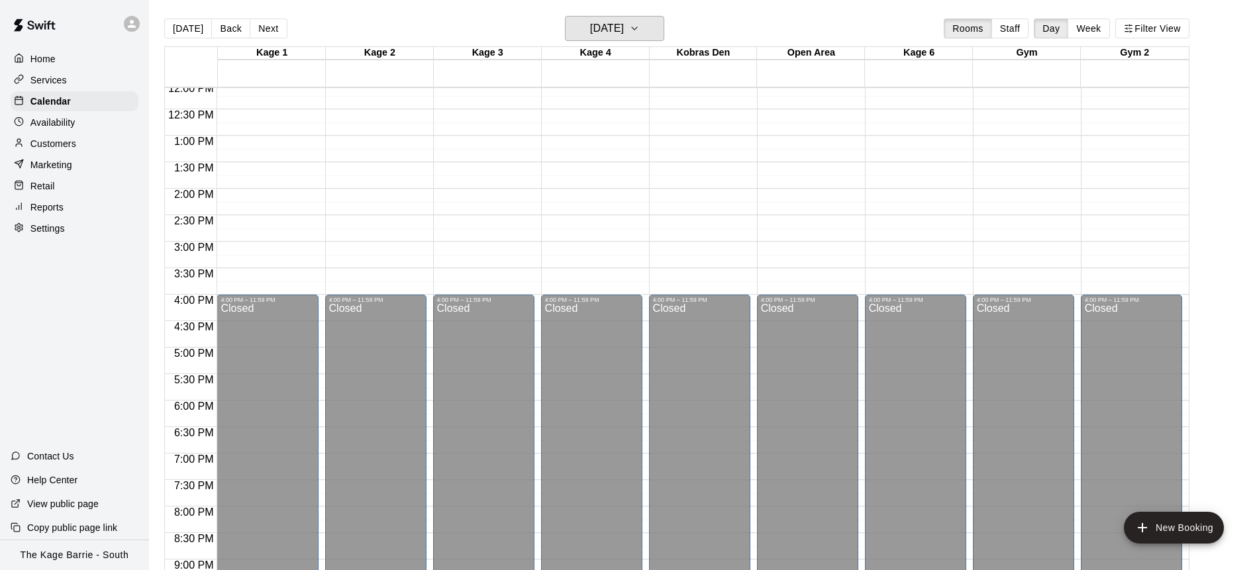
scroll to position [395, 0]
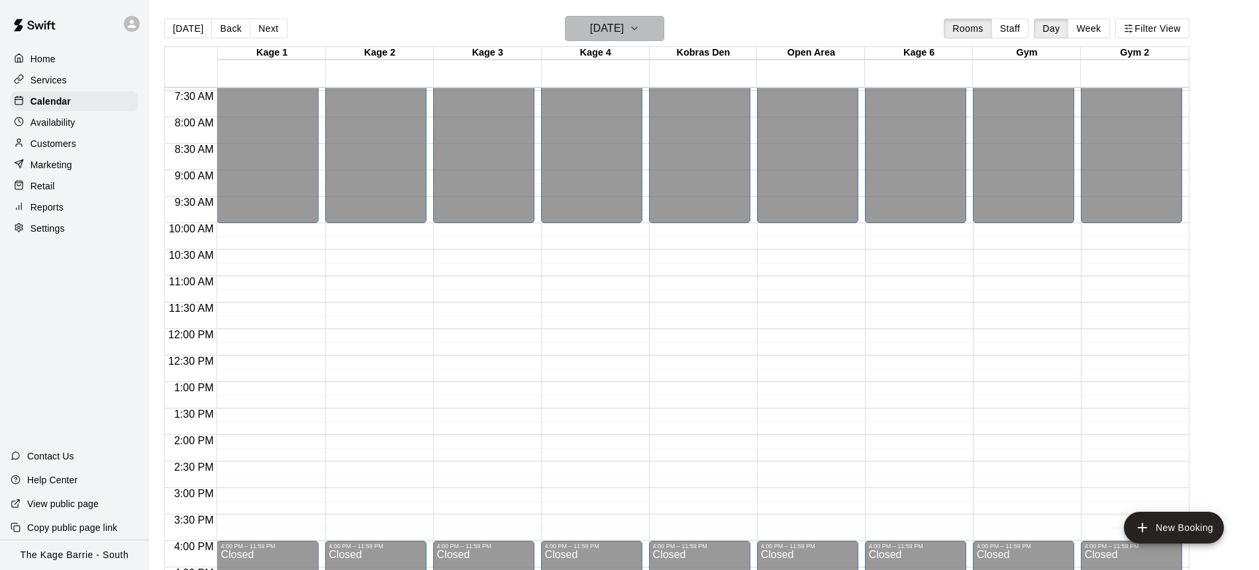
click at [640, 33] on icon "button" at bounding box center [634, 29] width 11 height 16
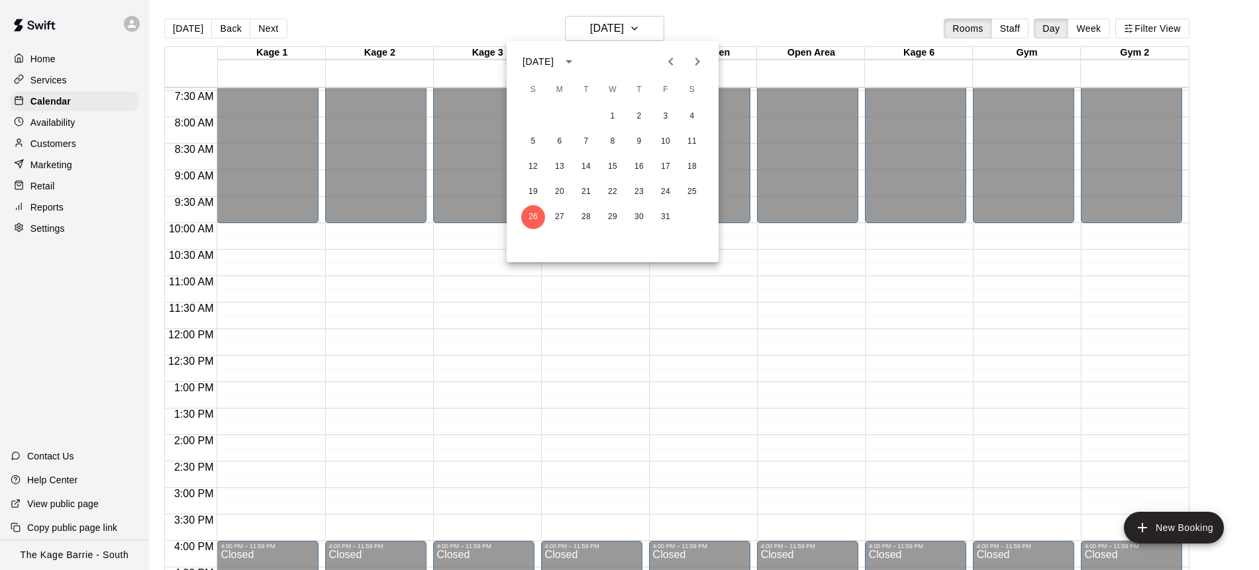
click at [694, 65] on icon "Next month" at bounding box center [697, 62] width 16 height 16
click at [528, 139] on button "2" at bounding box center [533, 142] width 24 height 24
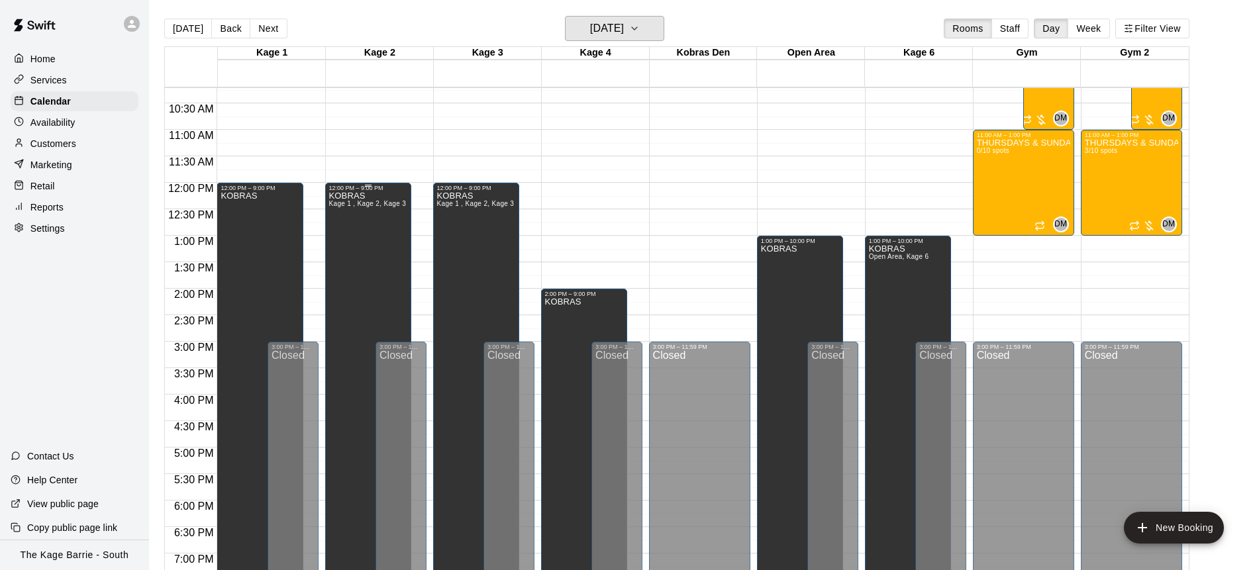
scroll to position [544, 0]
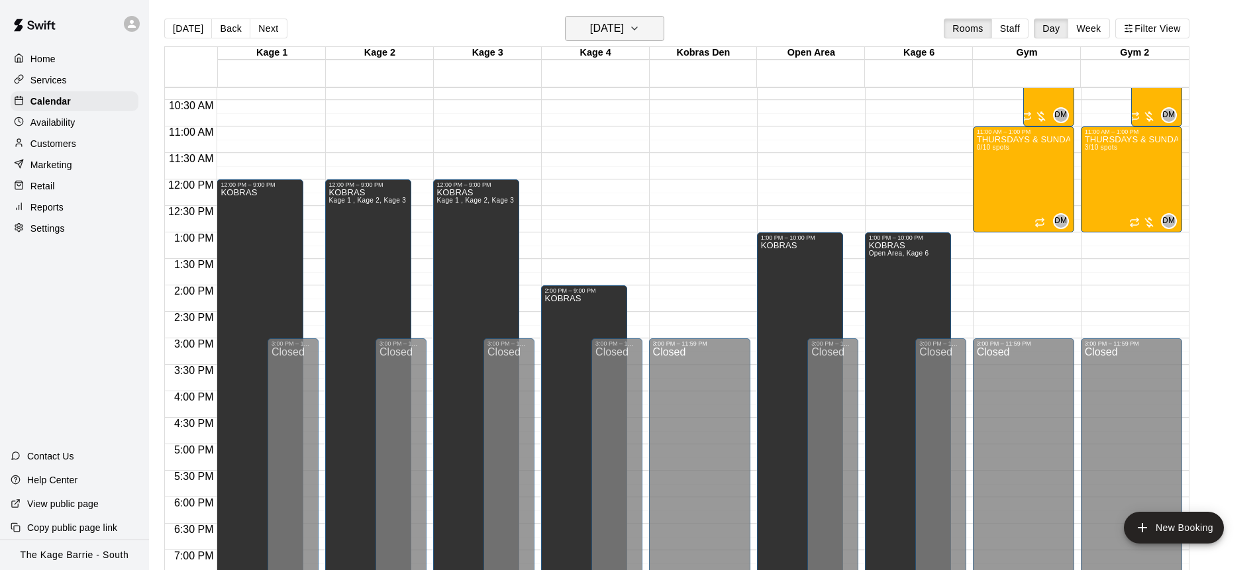
click at [640, 30] on icon "button" at bounding box center [634, 29] width 11 height 16
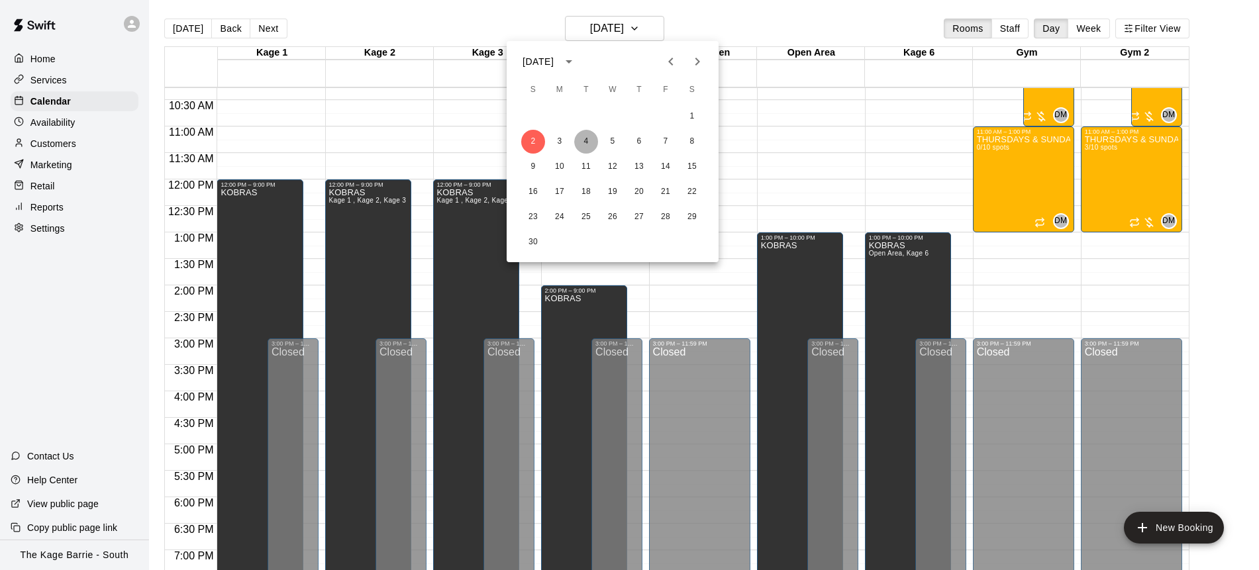
click at [589, 142] on button "4" at bounding box center [586, 142] width 24 height 24
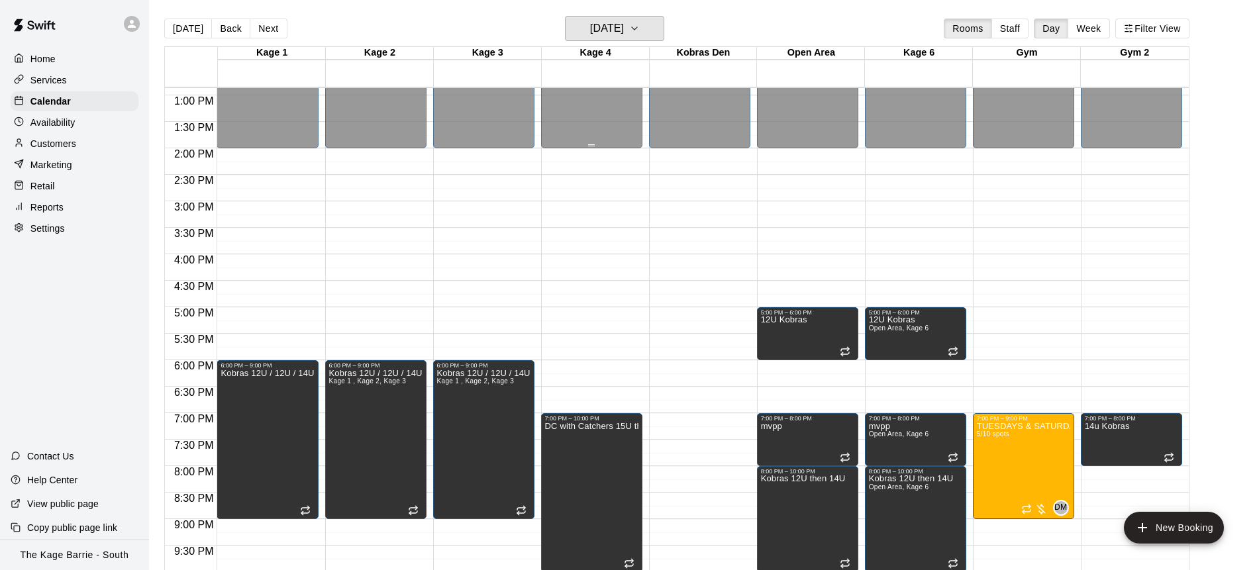
scroll to position [759, 0]
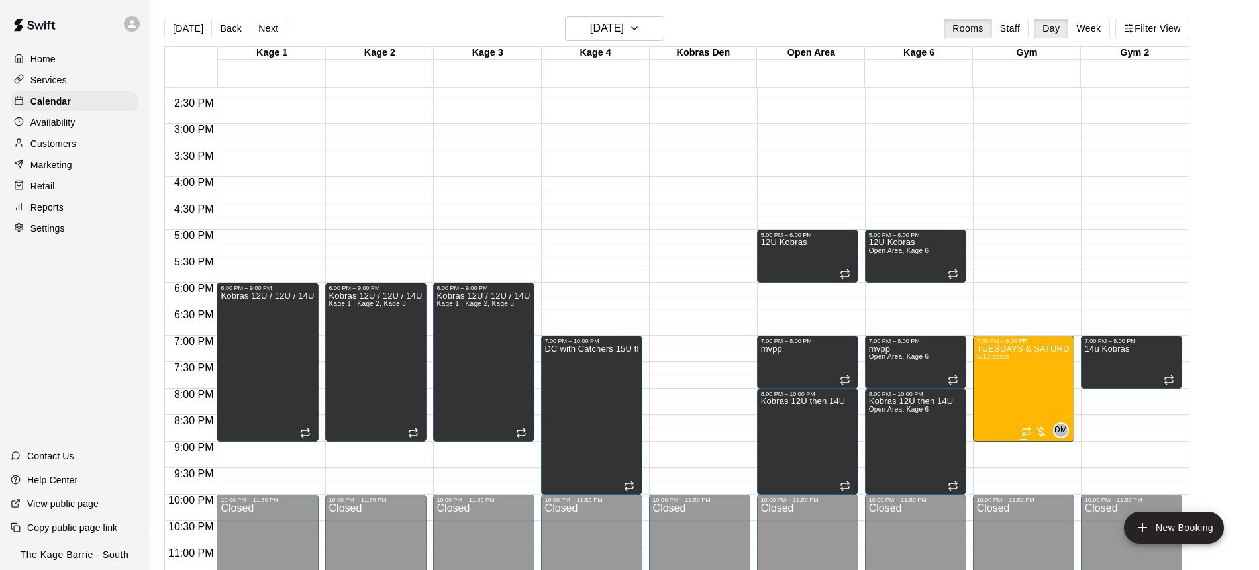
click at [994, 389] on img "edit" at bounding box center [990, 389] width 15 height 15
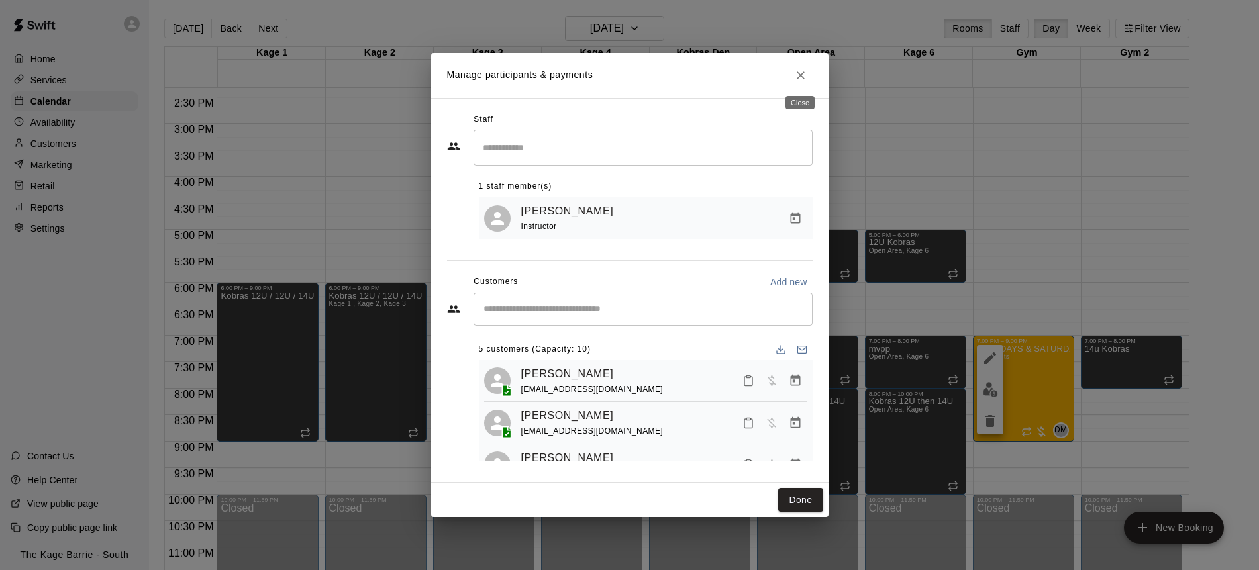
click at [800, 83] on button "Close" at bounding box center [801, 76] width 24 height 24
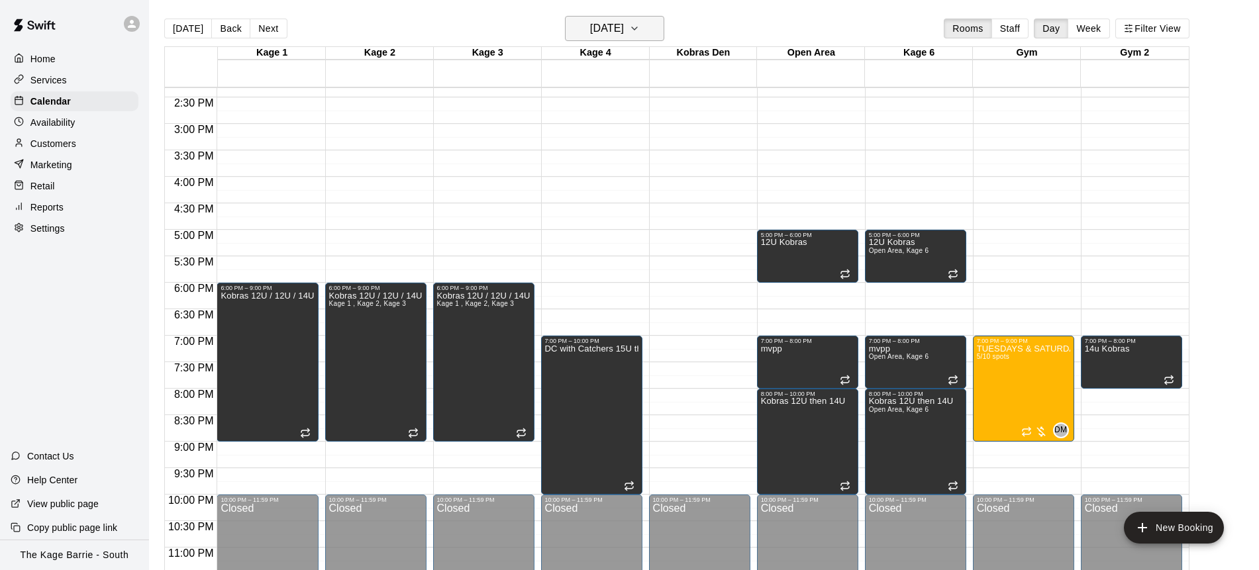
click at [640, 31] on icon "button" at bounding box center [634, 29] width 11 height 16
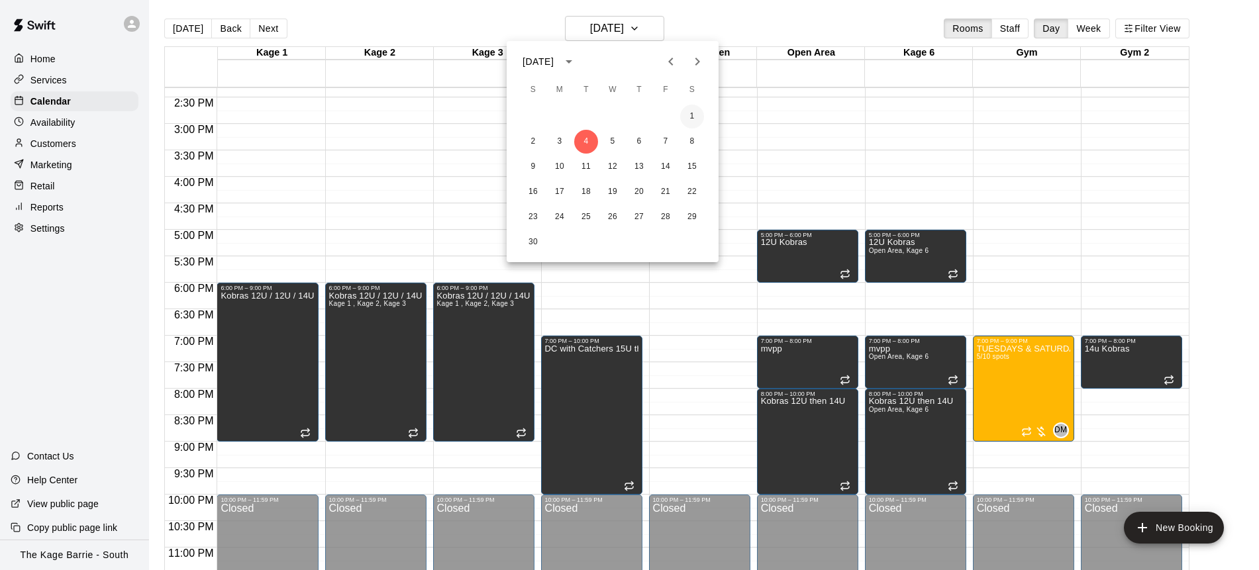
click at [690, 112] on button "1" at bounding box center [692, 117] width 24 height 24
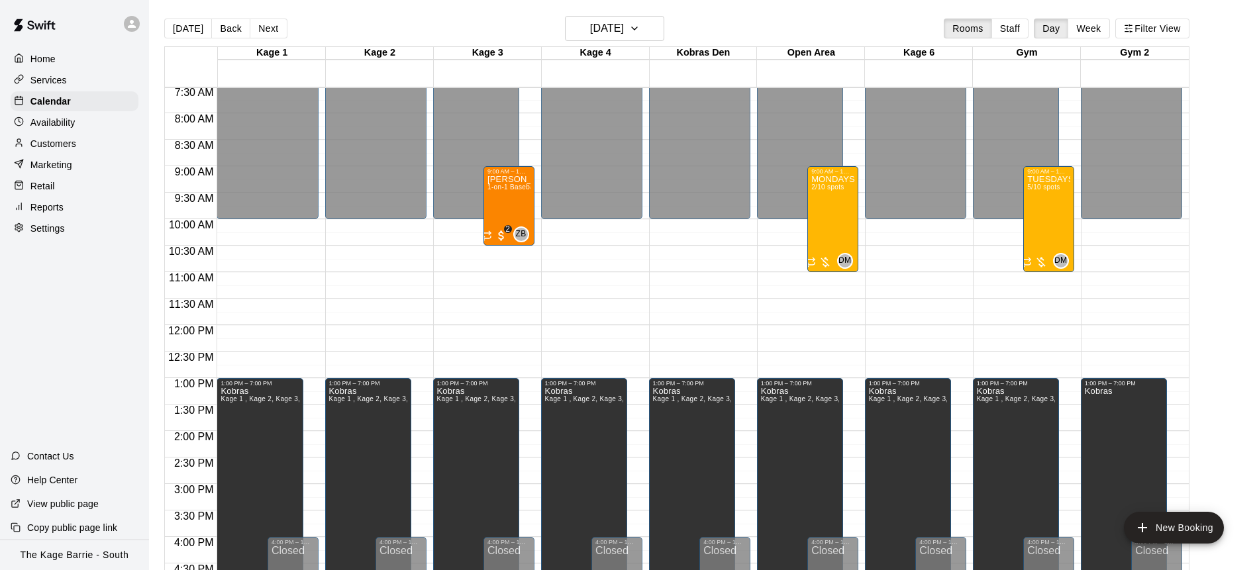
scroll to position [393, 0]
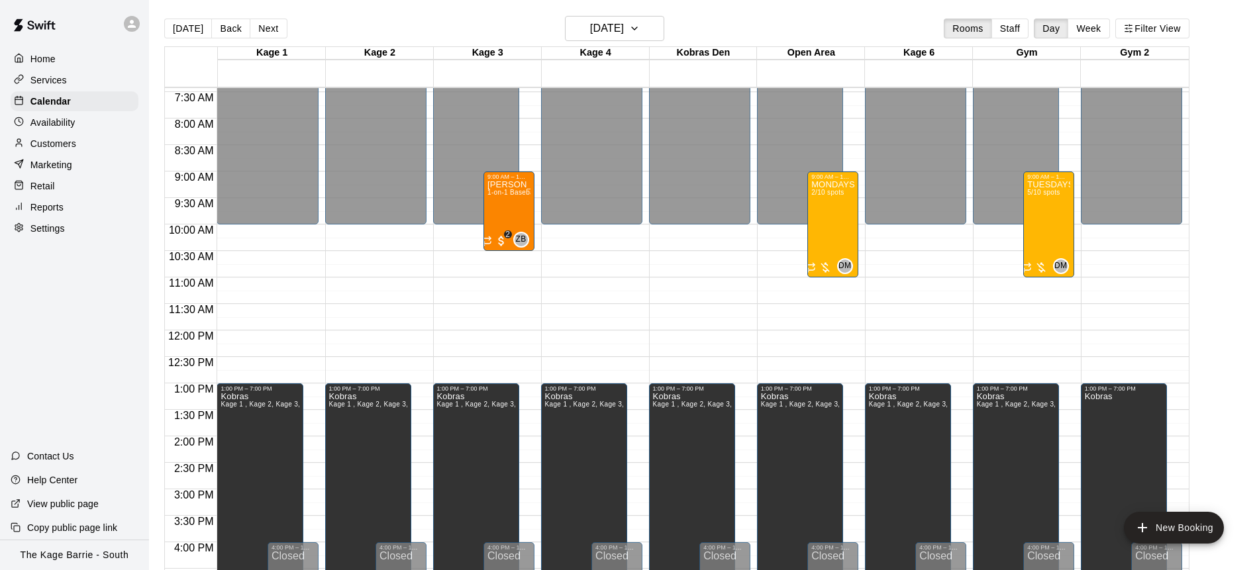
click at [85, 121] on div "Availability" at bounding box center [75, 123] width 128 height 20
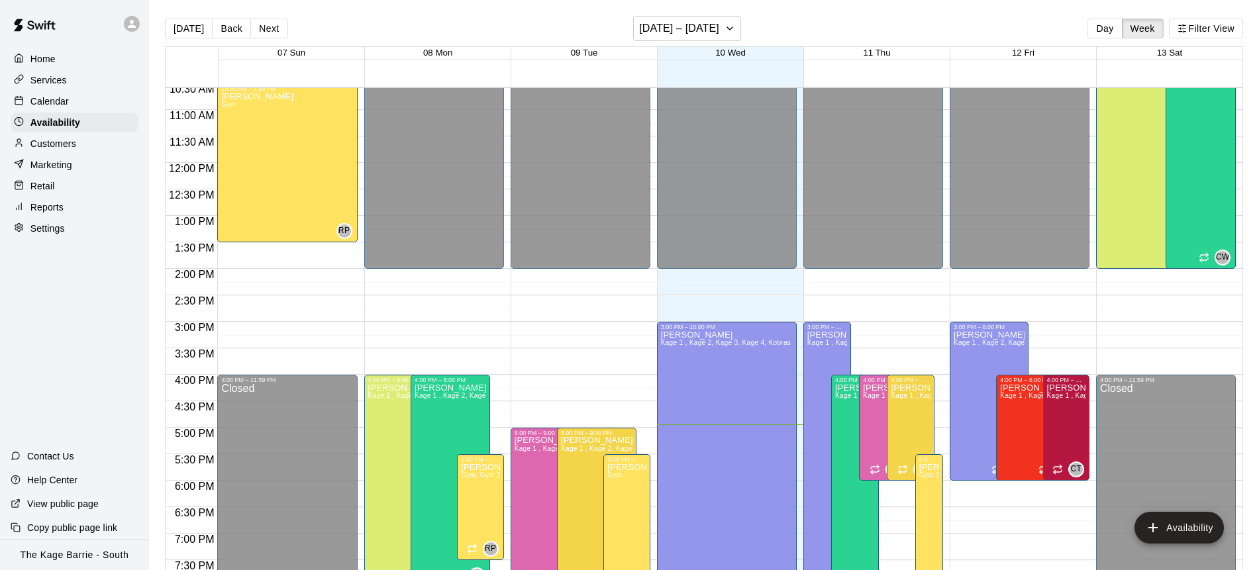
scroll to position [488, 0]
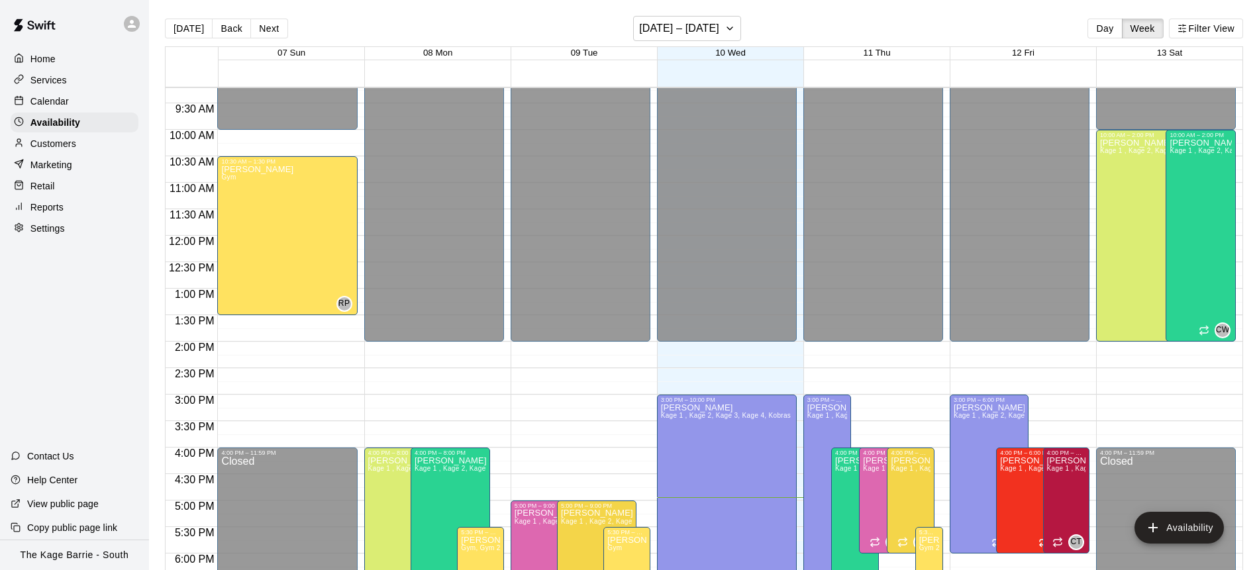
click at [271, 33] on button "Next" at bounding box center [268, 29] width 37 height 20
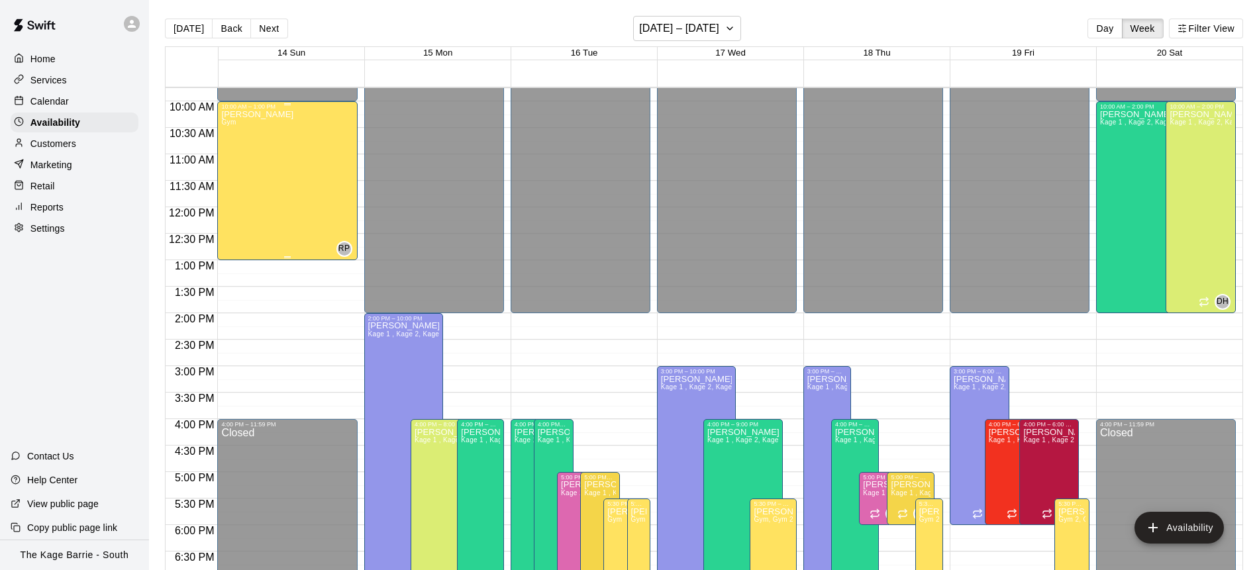
scroll to position [516, 0]
click at [226, 26] on button "Back" at bounding box center [231, 29] width 39 height 20
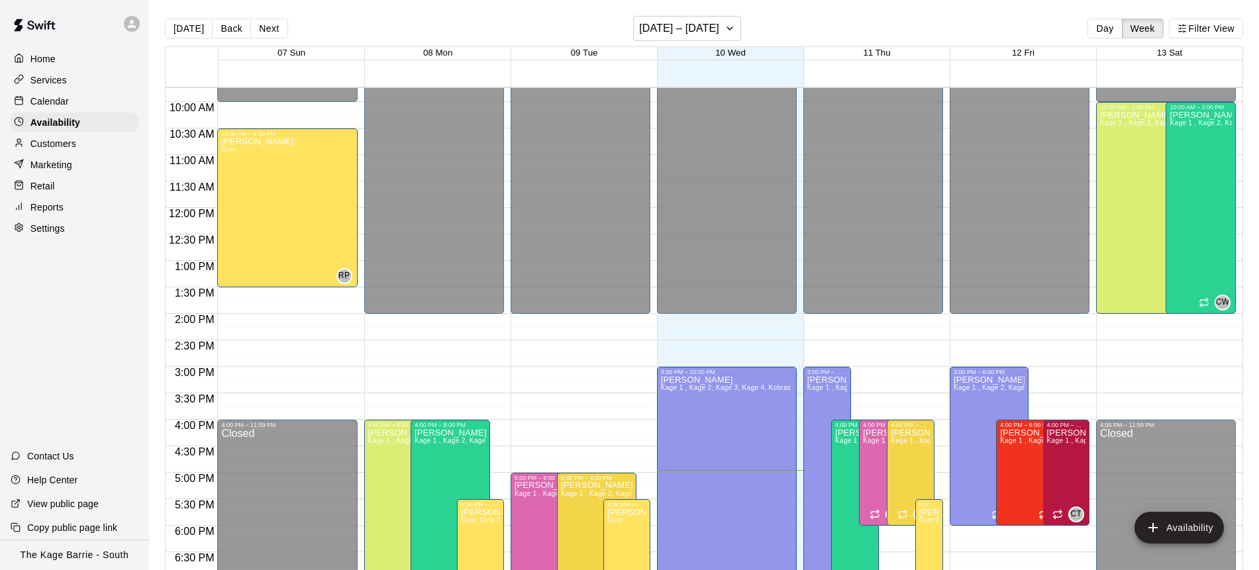
drag, startPoint x: 97, startPoint y: 105, endPoint x: 126, endPoint y: 104, distance: 29.2
click at [97, 105] on div "Calendar" at bounding box center [75, 101] width 128 height 20
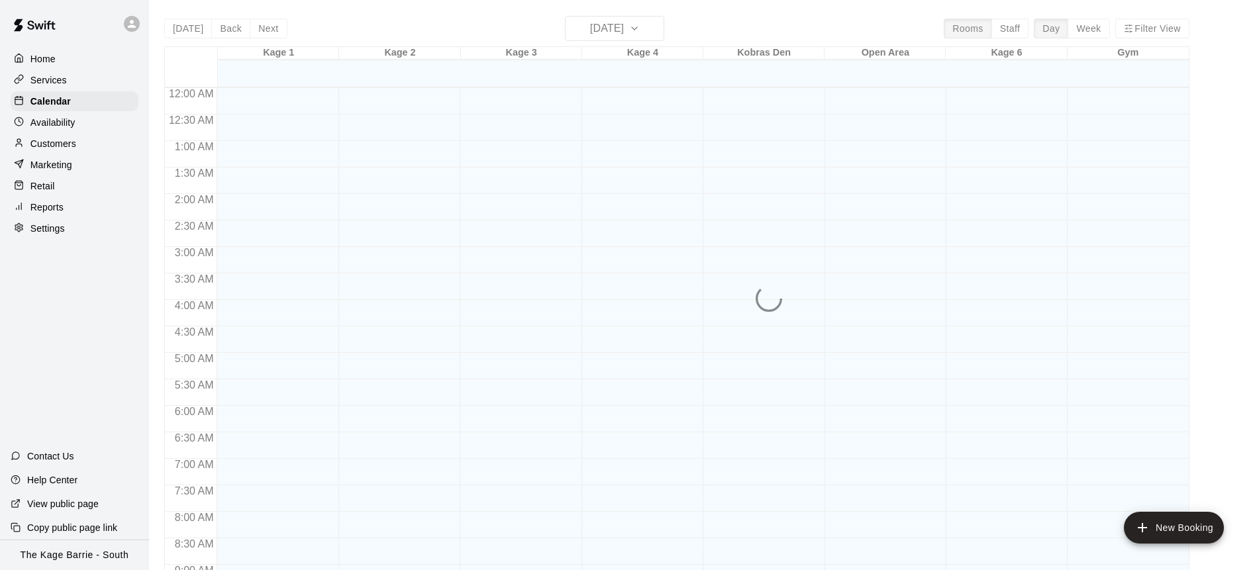
scroll to position [734, 0]
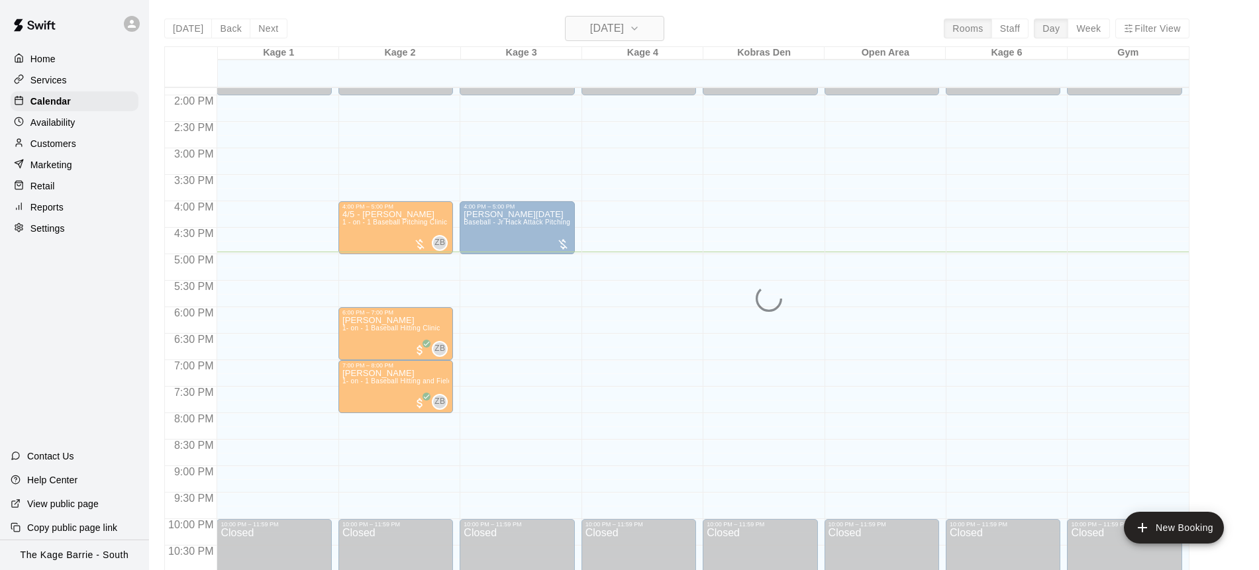
click at [640, 30] on icon "button" at bounding box center [634, 29] width 11 height 16
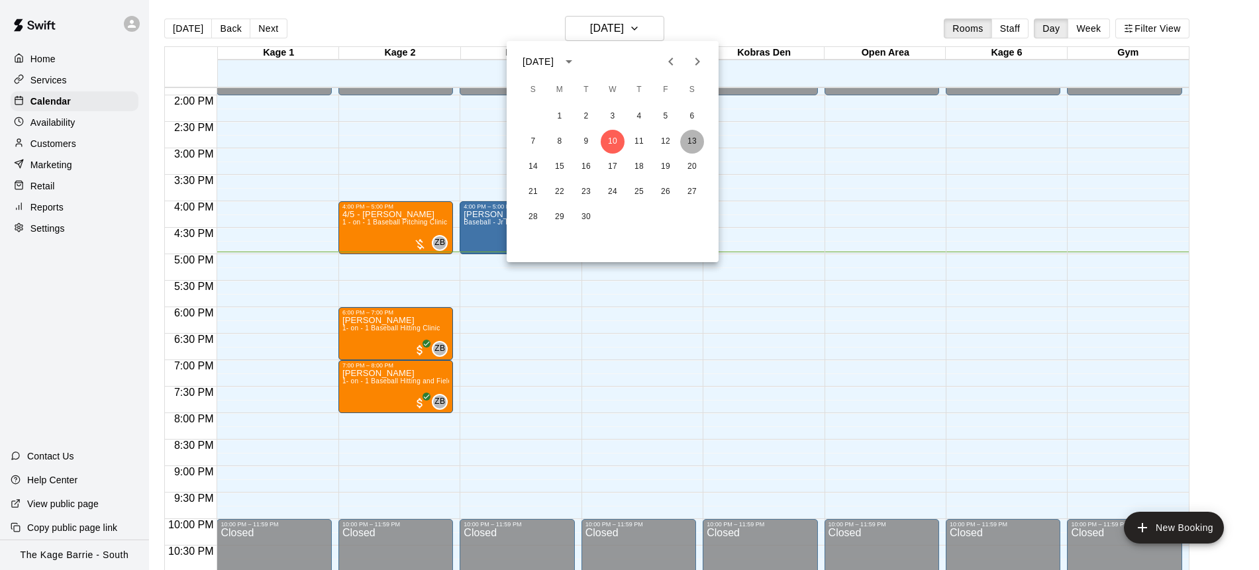
click at [691, 138] on button "13" at bounding box center [692, 142] width 24 height 24
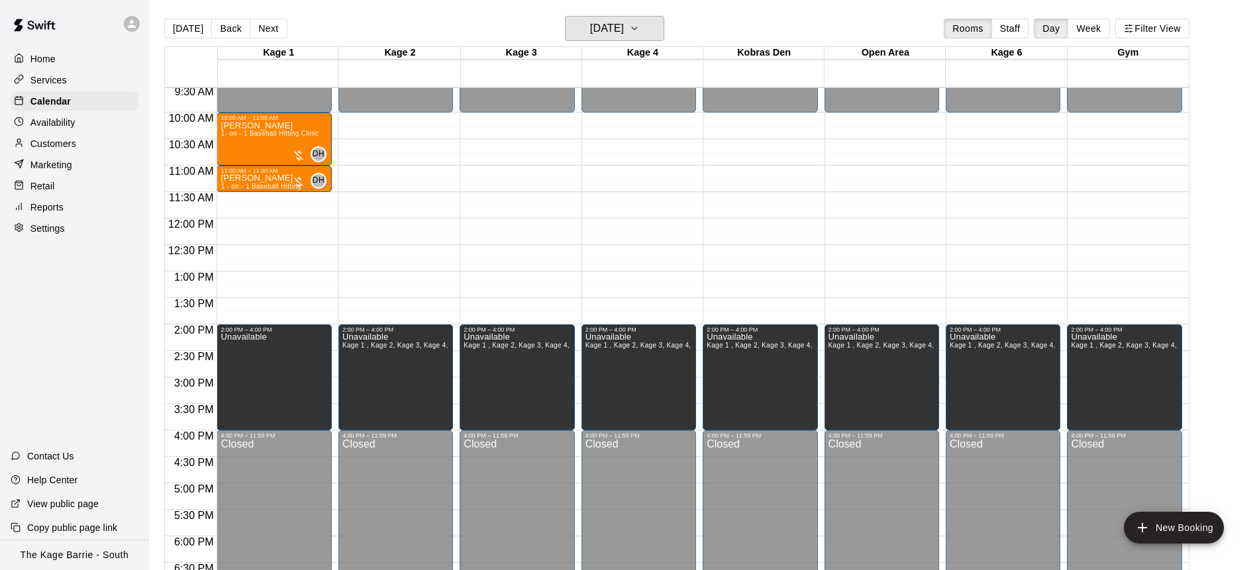
scroll to position [497, 0]
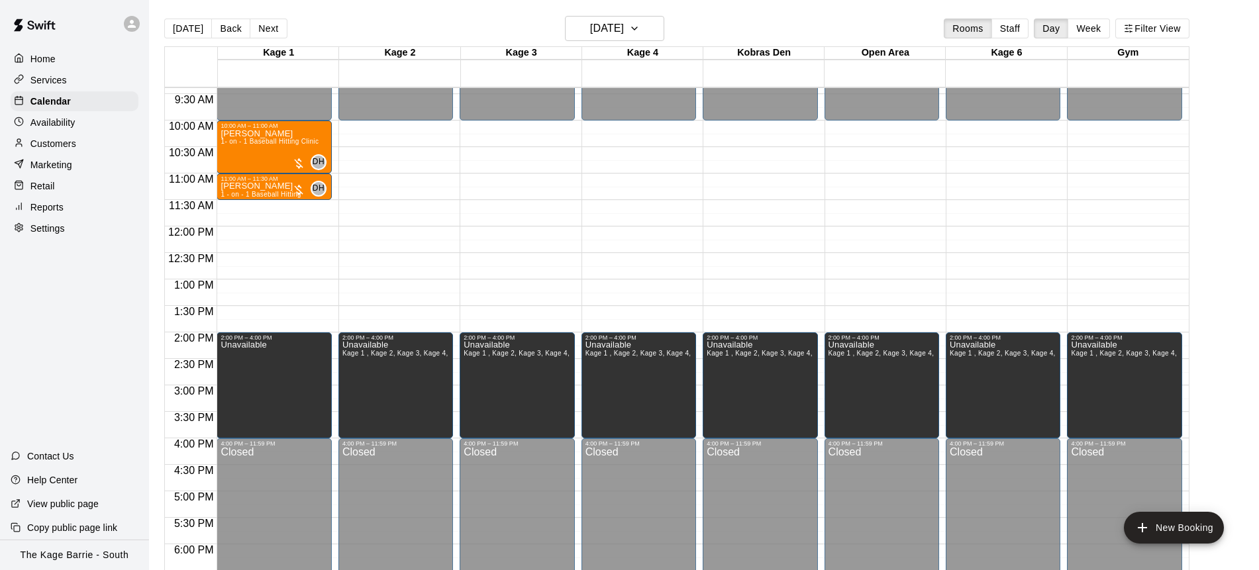
click at [88, 123] on div "Availability" at bounding box center [75, 123] width 128 height 20
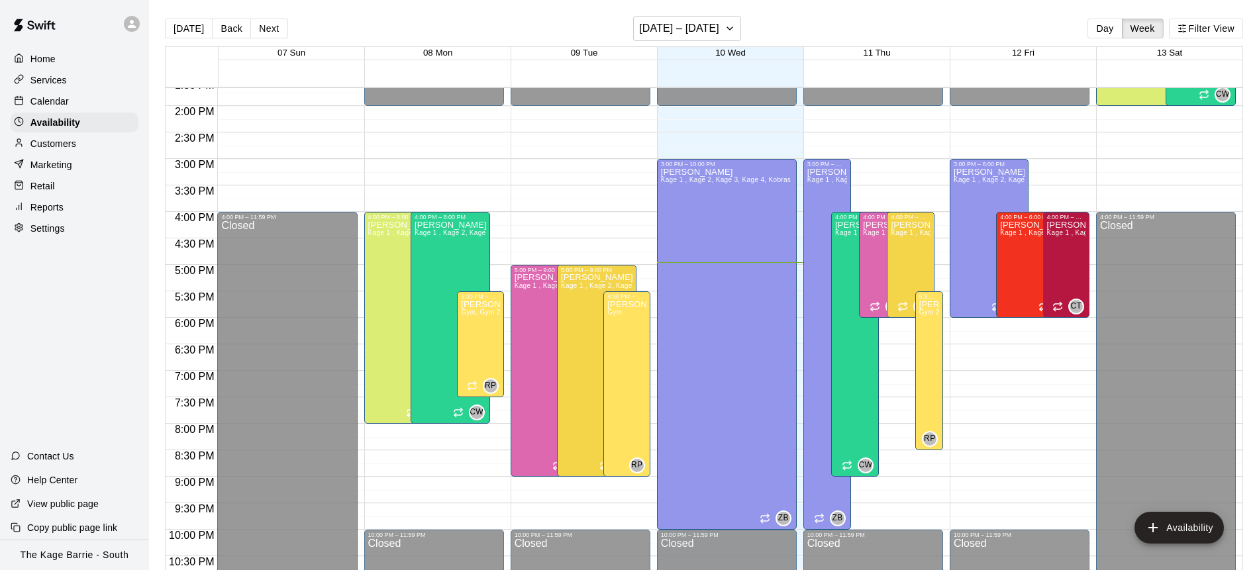
scroll to position [747, 0]
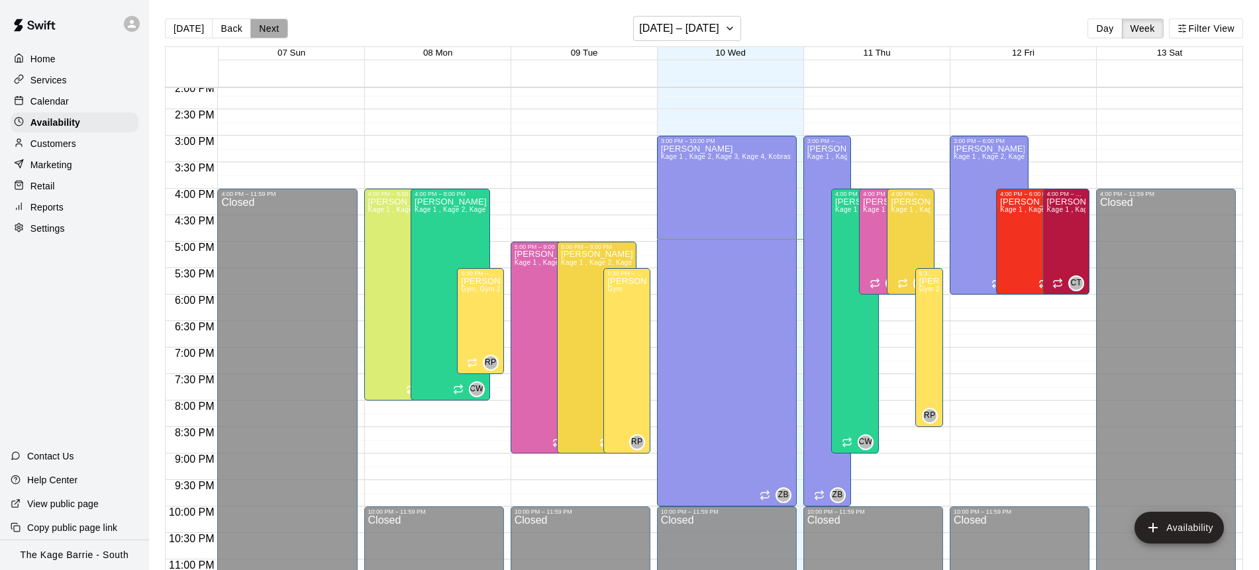
click at [273, 27] on button "Next" at bounding box center [268, 29] width 37 height 20
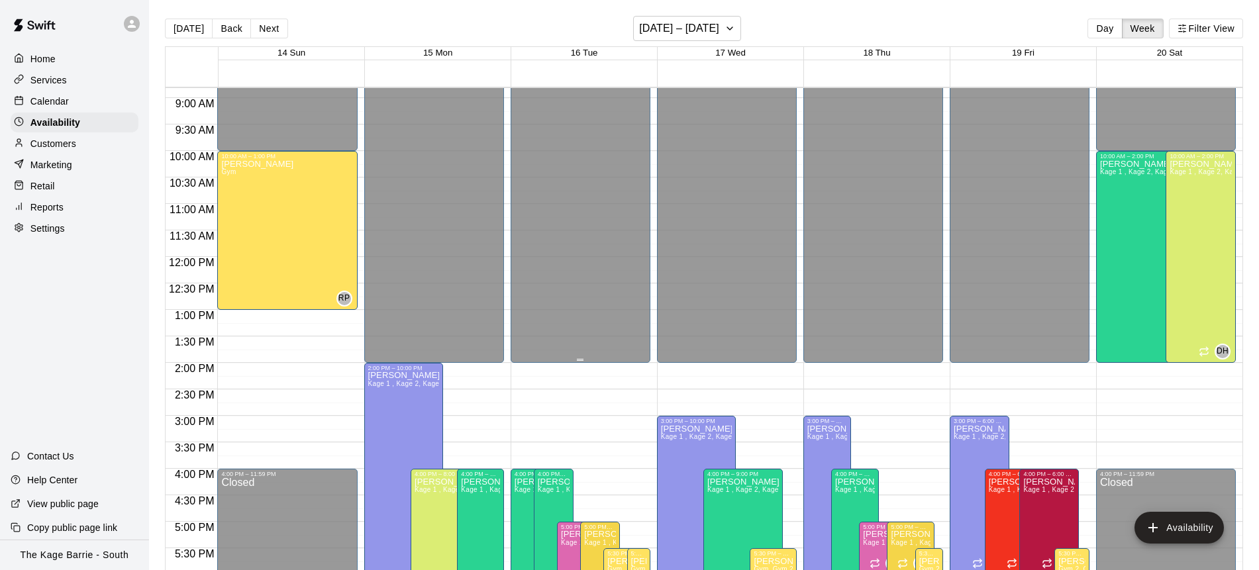
scroll to position [385, 0]
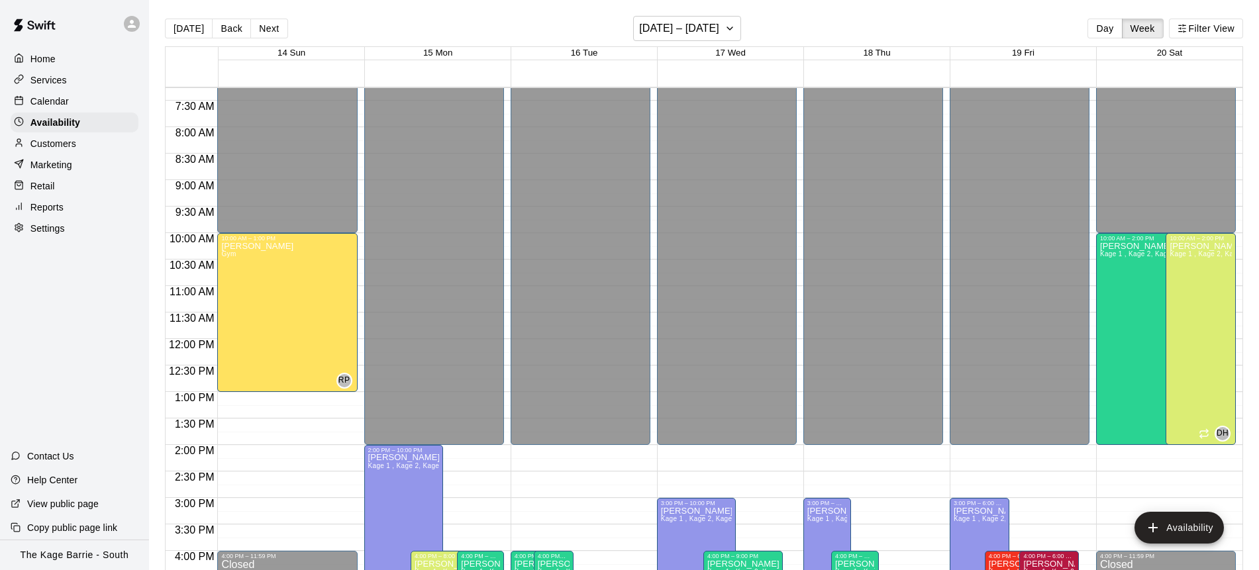
click at [270, 26] on button "Next" at bounding box center [268, 29] width 37 height 20
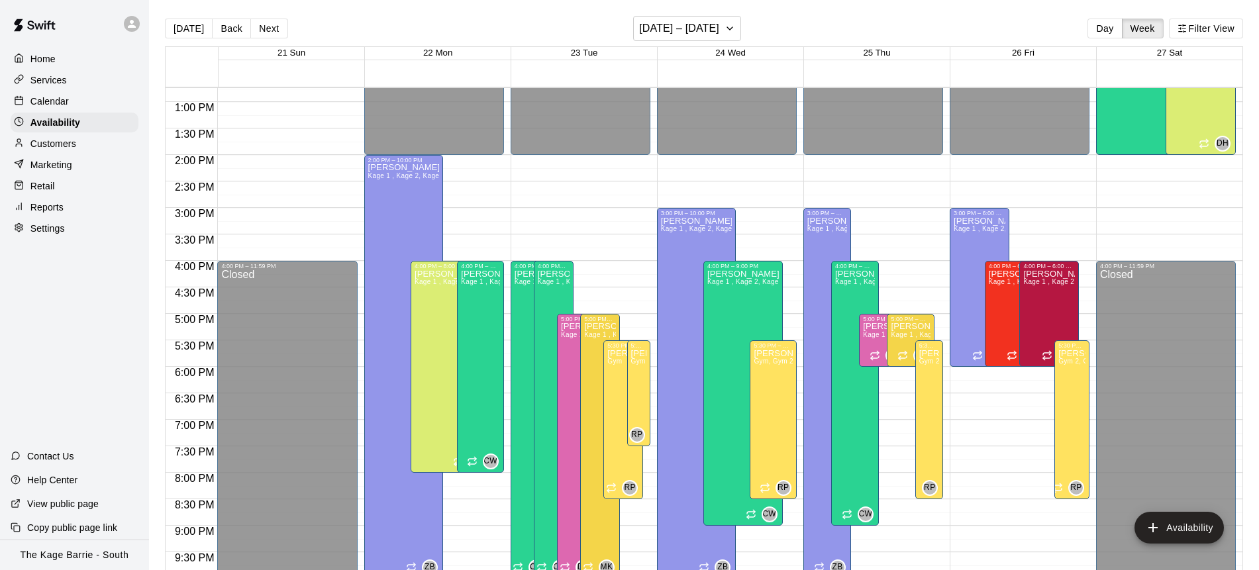
scroll to position [677, 0]
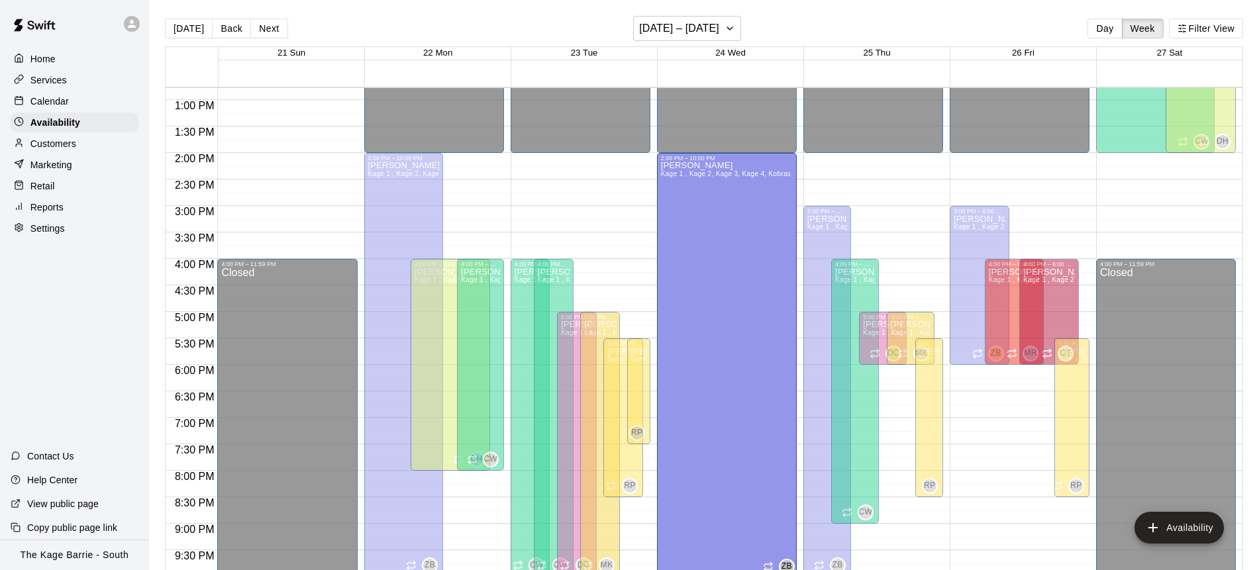
drag, startPoint x: 698, startPoint y: 209, endPoint x: 697, endPoint y: 160, distance: 49.7
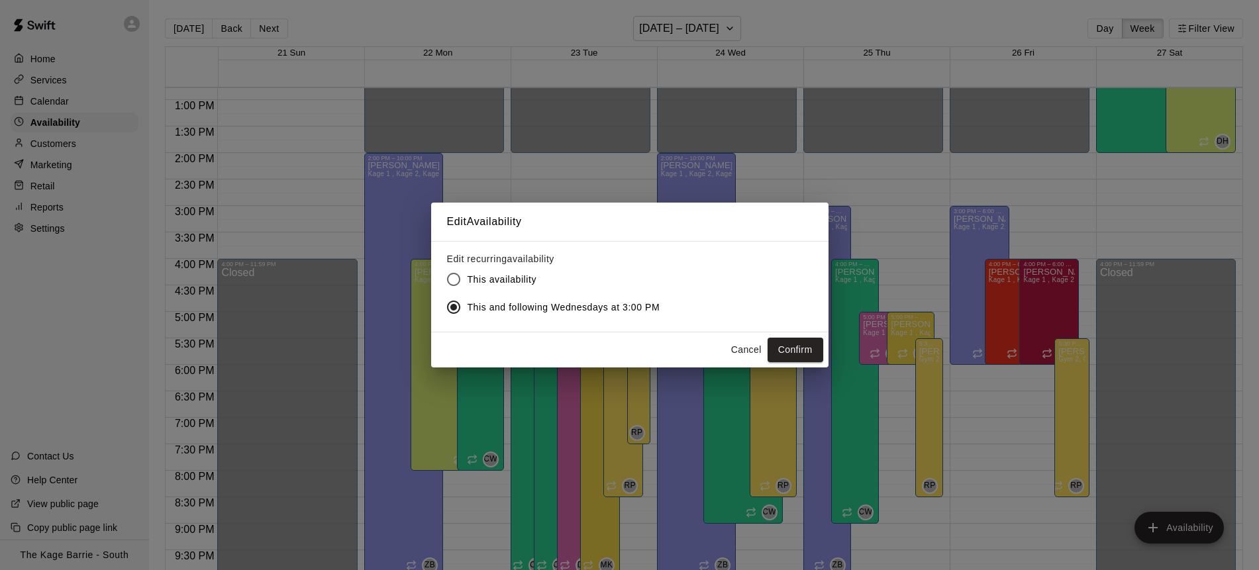
click at [814, 347] on button "Confirm" at bounding box center [795, 350] width 56 height 24
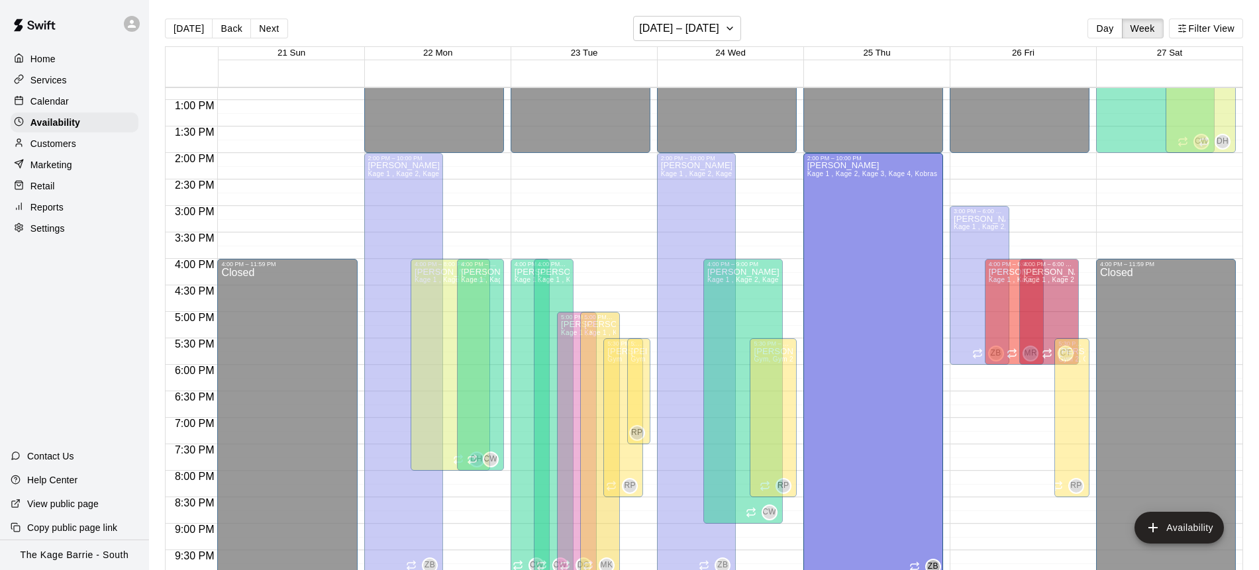
drag, startPoint x: 824, startPoint y: 209, endPoint x: 834, endPoint y: 156, distance: 54.5
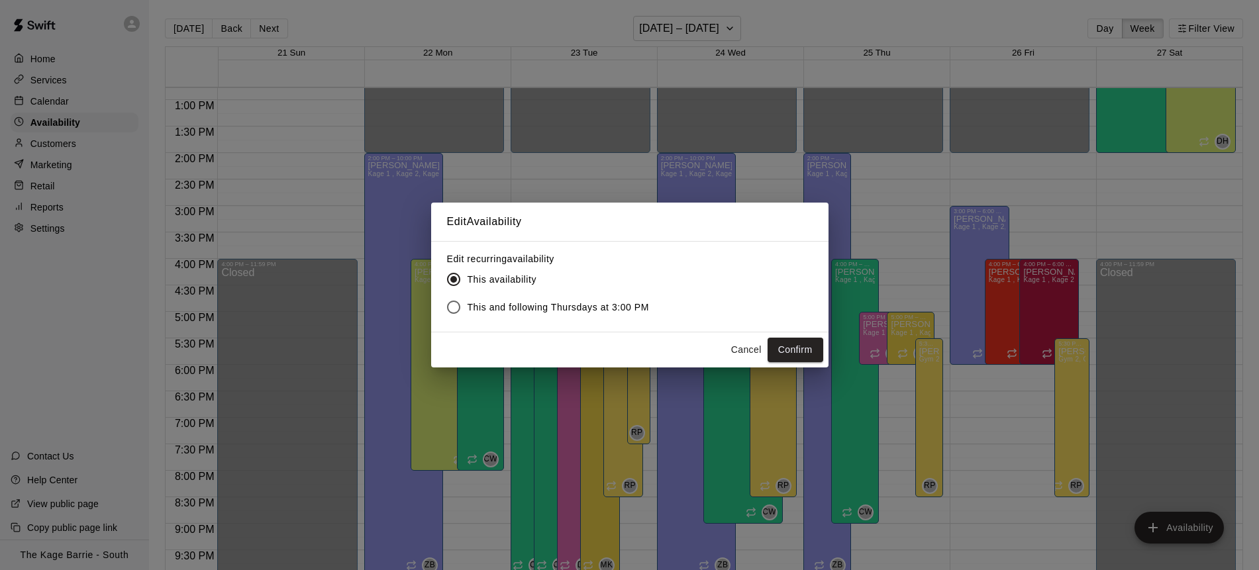
click at [473, 308] on span "This and following Thursdays at 3:00 PM" at bounding box center [558, 308] width 182 height 14
click at [796, 356] on button "Confirm" at bounding box center [795, 350] width 56 height 24
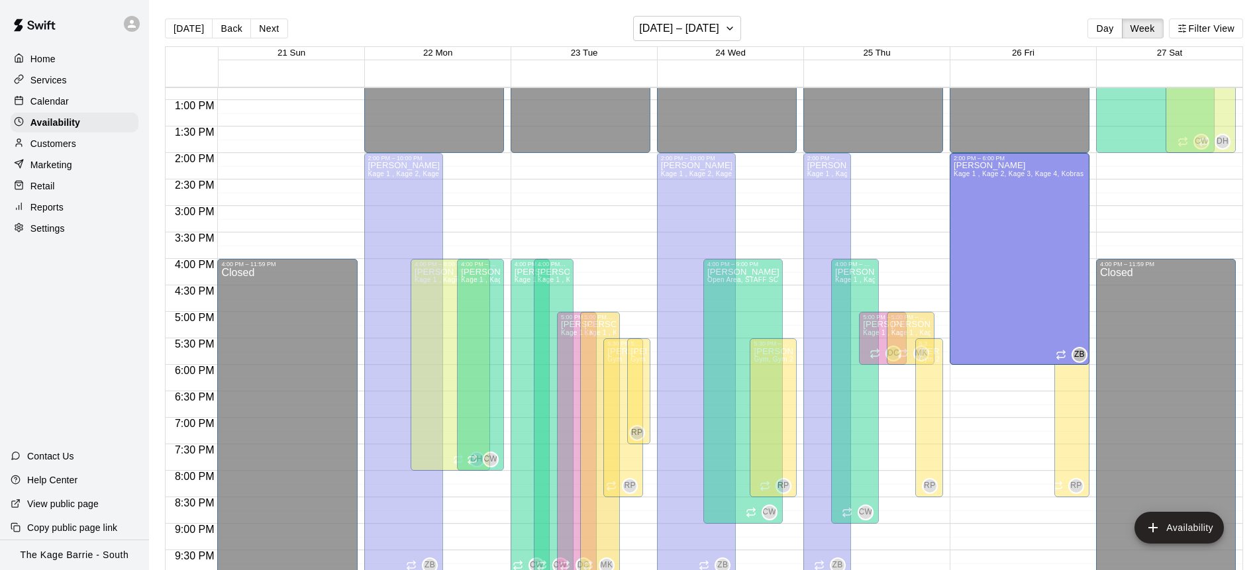
drag, startPoint x: 979, startPoint y: 208, endPoint x: 975, endPoint y: 155, distance: 53.1
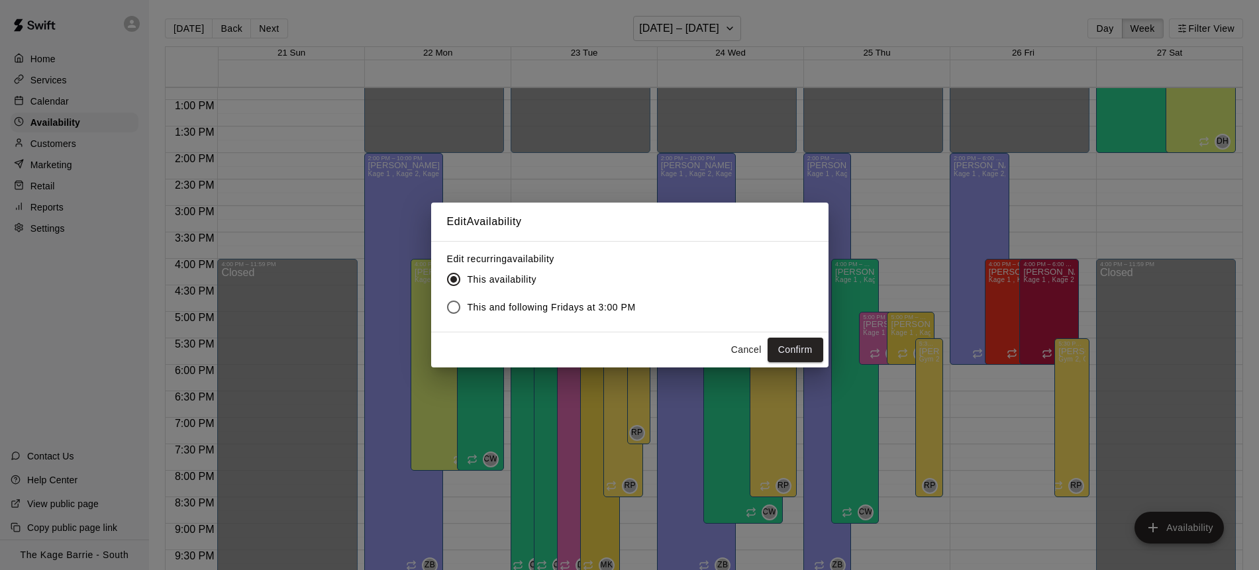
click at [547, 309] on span "This and following Fridays at 3:00 PM" at bounding box center [551, 308] width 168 height 14
click at [794, 351] on button "Confirm" at bounding box center [795, 350] width 56 height 24
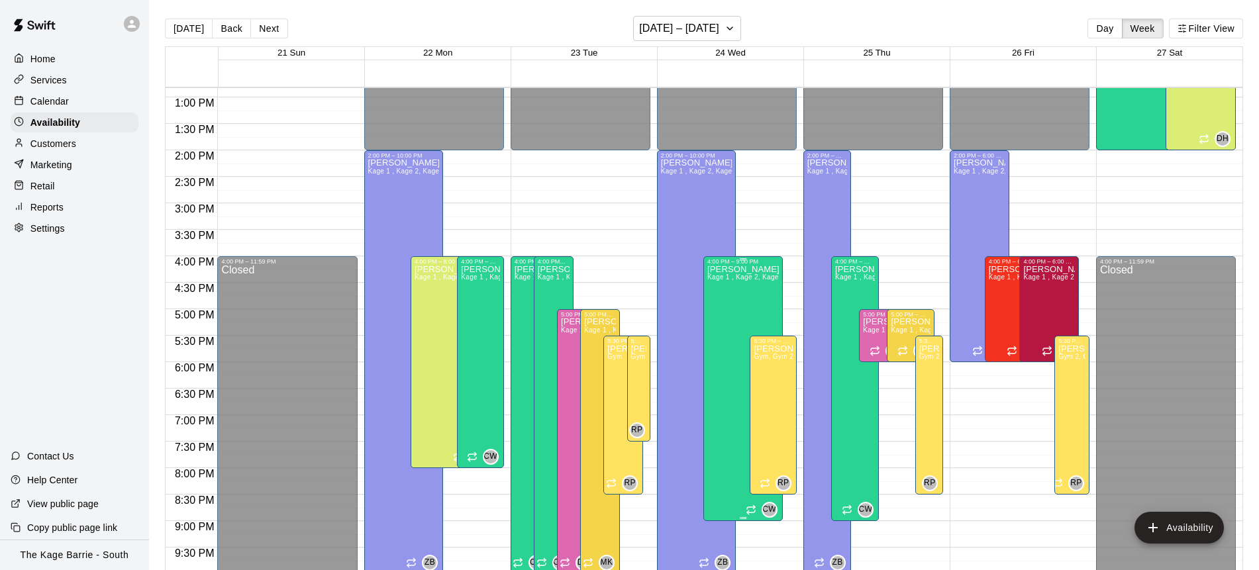
scroll to position [677, 0]
